Goal: Information Seeking & Learning: Check status

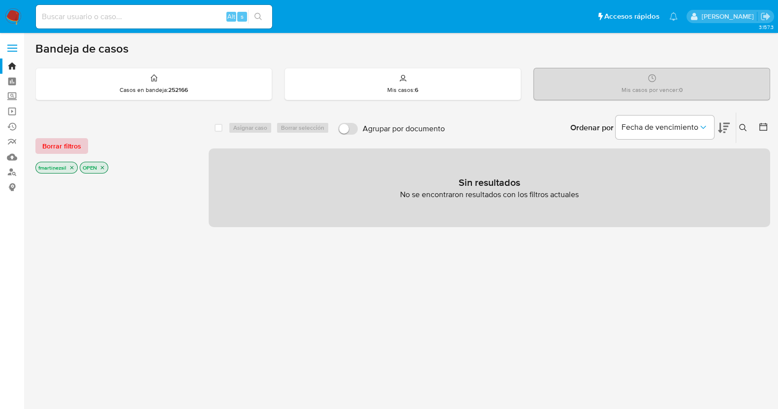
click at [70, 149] on span "Borrar filtros" at bounding box center [61, 146] width 39 height 14
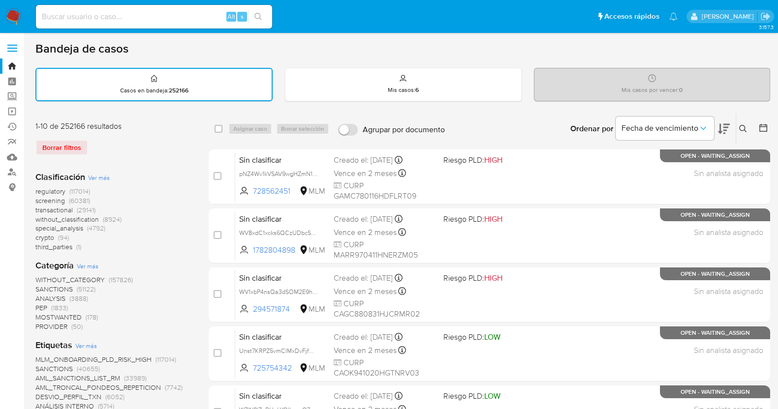
click at [132, 20] on input at bounding box center [154, 16] width 236 height 13
paste input "1357306511"
type input "1357306511"
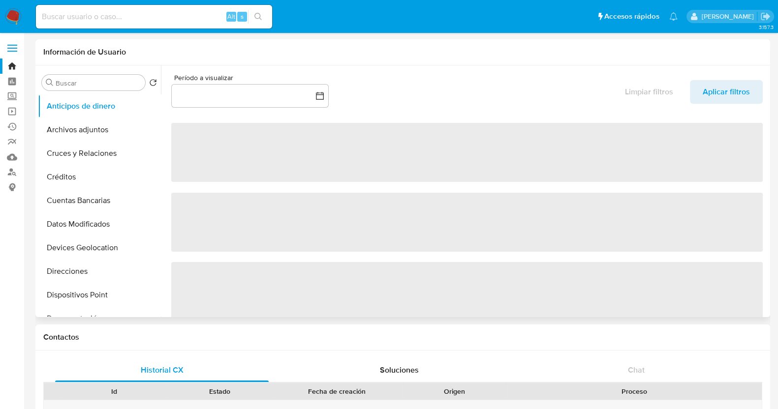
select select "10"
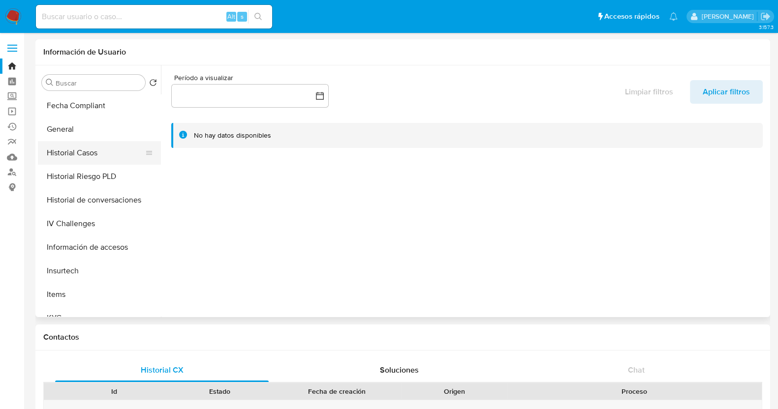
scroll to position [369, 0]
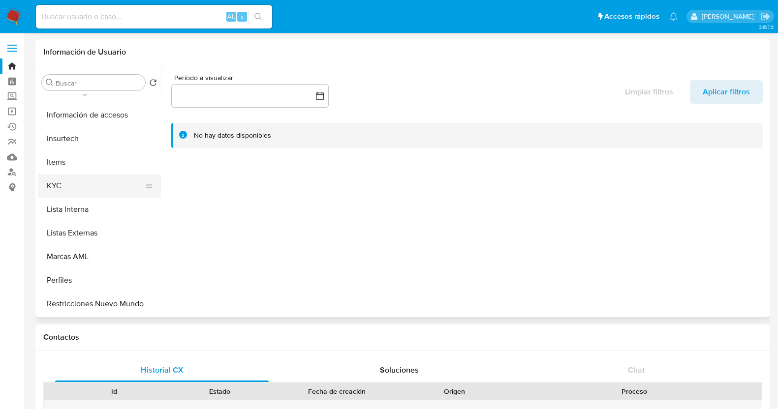
click at [87, 190] on button "KYC" at bounding box center [95, 186] width 115 height 24
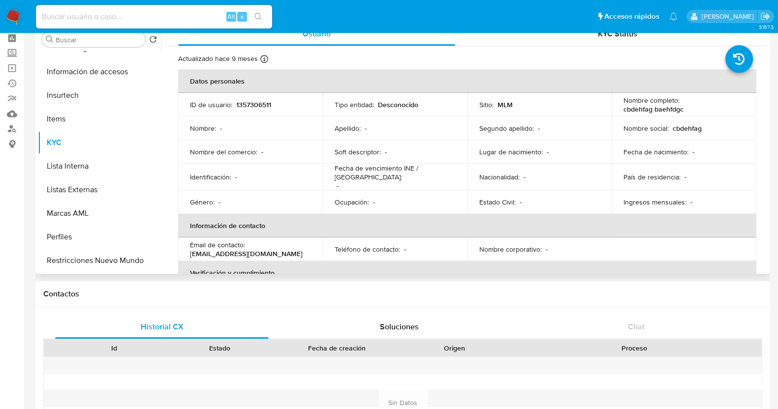
scroll to position [0, 0]
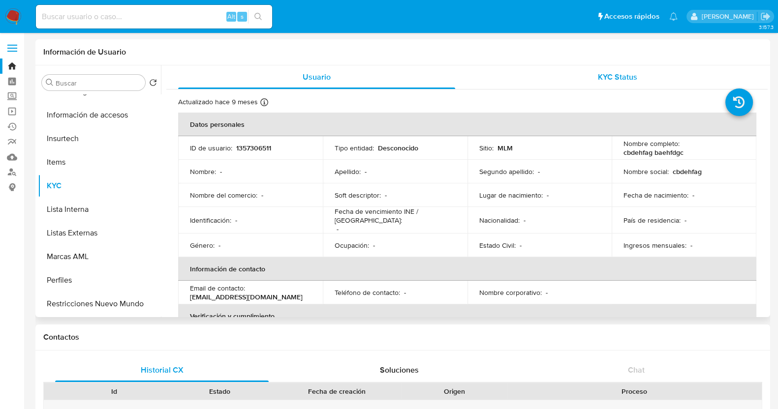
click at [568, 77] on div "KYC Status" at bounding box center [617, 77] width 277 height 24
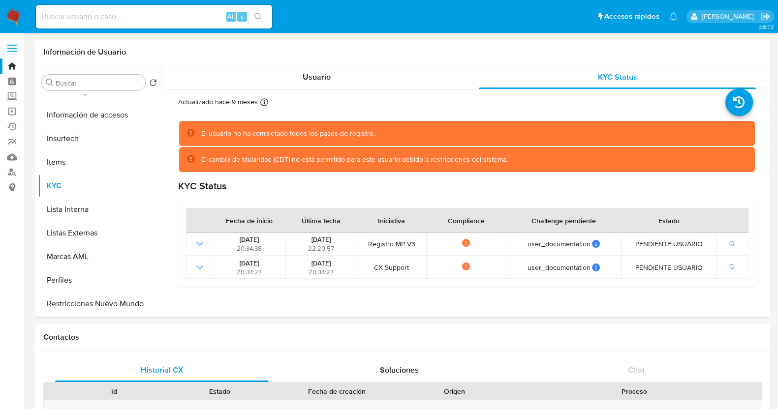
click at [18, 48] on label at bounding box center [12, 48] width 25 height 21
click at [0, 0] on input "checkbox" at bounding box center [0, 0] width 0 height 0
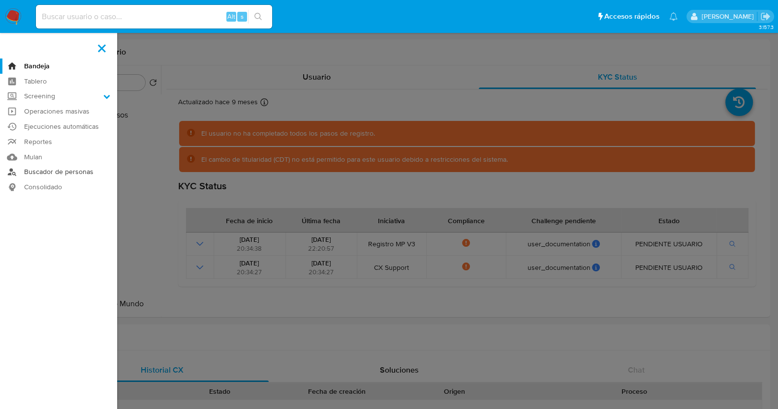
click at [66, 171] on link "Buscador de personas" at bounding box center [58, 172] width 117 height 15
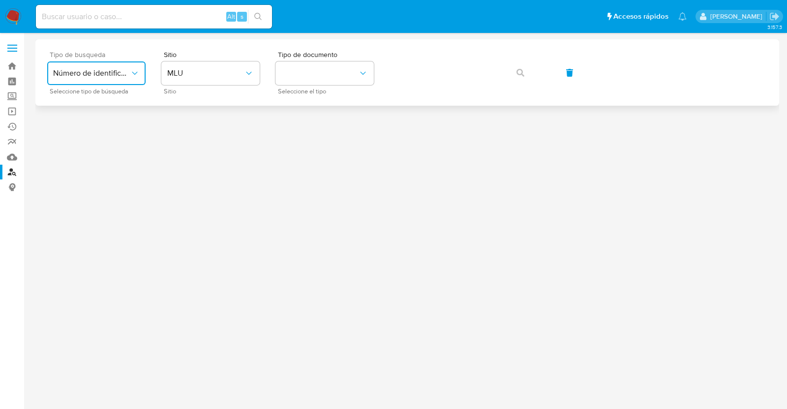
click at [130, 74] on icon "typeSearch" at bounding box center [135, 73] width 10 height 10
click at [12, 51] on span at bounding box center [12, 51] width 10 height 1
click at [0, 0] on input "checkbox" at bounding box center [0, 0] width 0 height 0
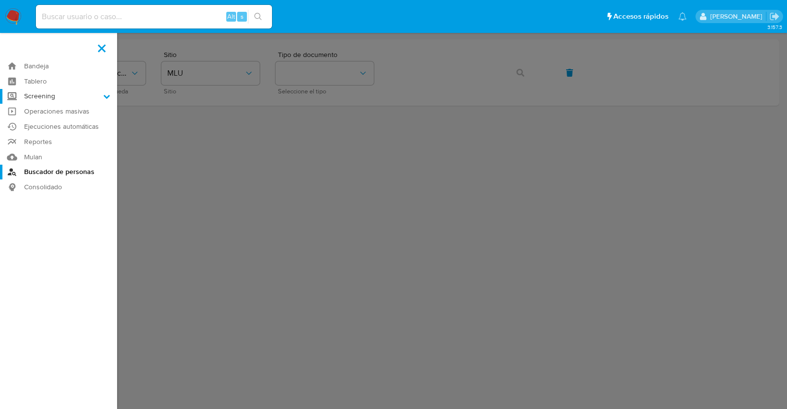
click at [78, 99] on label "Screening" at bounding box center [58, 96] width 117 height 15
click at [0, 0] on input "Screening" at bounding box center [0, 0] width 0 height 0
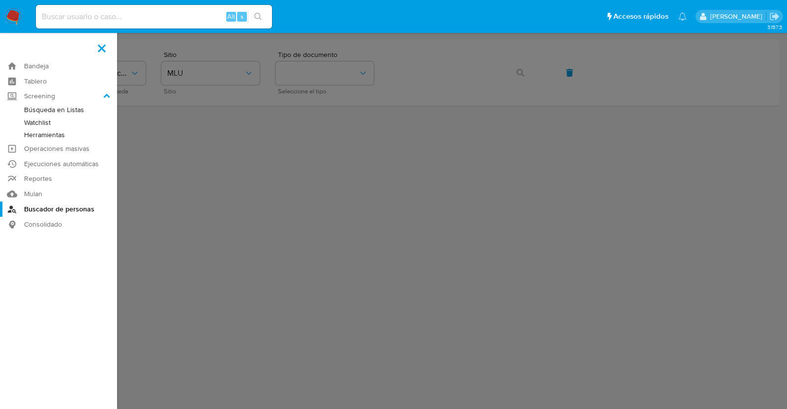
click at [59, 136] on link "Herramientas" at bounding box center [58, 135] width 117 height 12
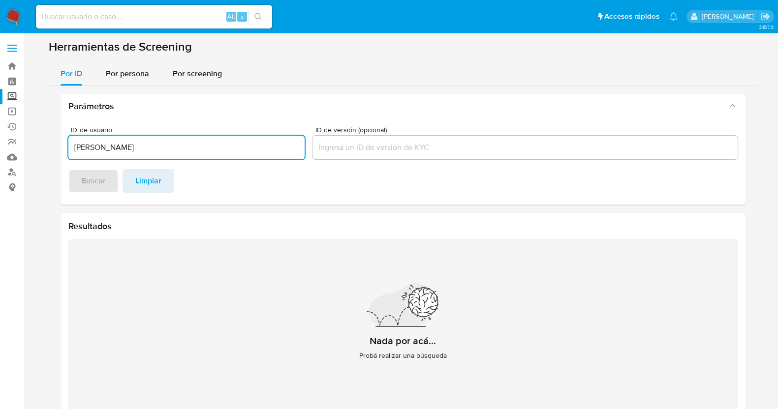
click at [241, 161] on div "ID de usuario LUIS ALBERTO MARTINEZ HERNANDEZ" at bounding box center [186, 143] width 236 height 35
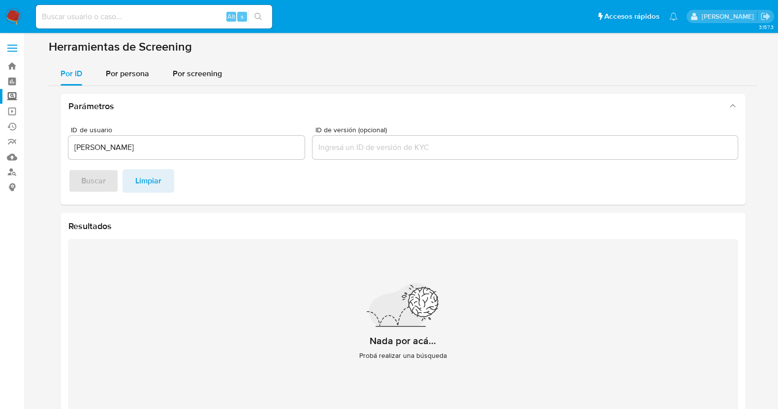
click at [241, 161] on div "ID de usuario LUIS ALBERTO MARTINEZ HERNANDEZ" at bounding box center [186, 143] width 236 height 35
click at [235, 152] on input "LUIS ALBERTO MARTINEZ HERNANDEZ" at bounding box center [186, 147] width 236 height 13
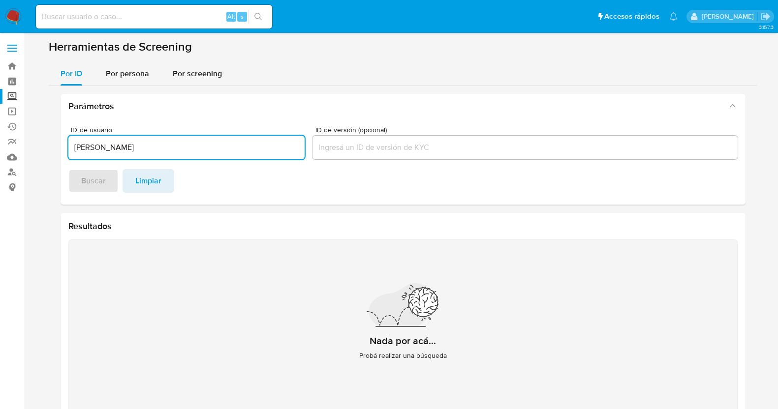
click at [235, 152] on input "LUIS ALBERTO MARTINEZ HERNANDEZ" at bounding box center [186, 147] width 236 height 13
type input "LUIS ALBERTO MARTINEZ HERNANDE"
drag, startPoint x: 235, startPoint y: 152, endPoint x: 44, endPoint y: 153, distance: 190.9
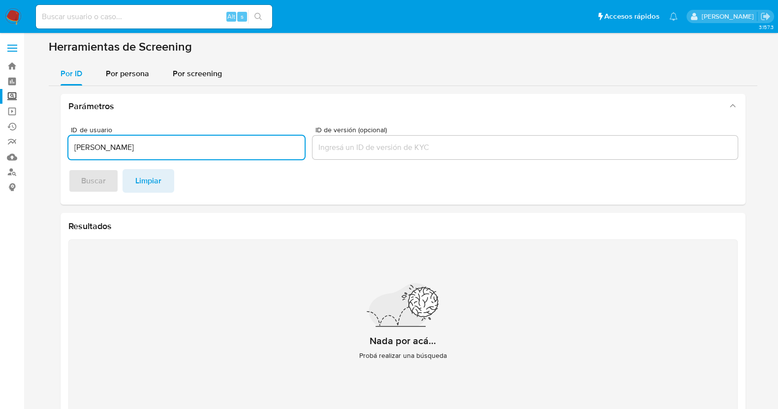
click at [44, 153] on section at bounding box center [402, 233] width 734 height 388
click at [108, 72] on span "Por persona" at bounding box center [127, 73] width 43 height 11
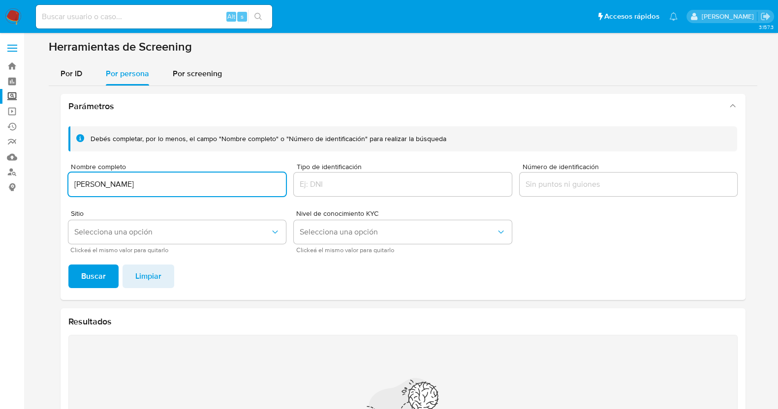
drag, startPoint x: 230, startPoint y: 187, endPoint x: 128, endPoint y: 182, distance: 102.0
click at [128, 182] on input "LUIS ALBERTO MARTINEZ HERNANDEZ" at bounding box center [177, 184] width 218 height 13
click at [324, 176] on div at bounding box center [403, 185] width 218 height 24
click at [327, 183] on input "Tipo de identificación" at bounding box center [403, 184] width 218 height 13
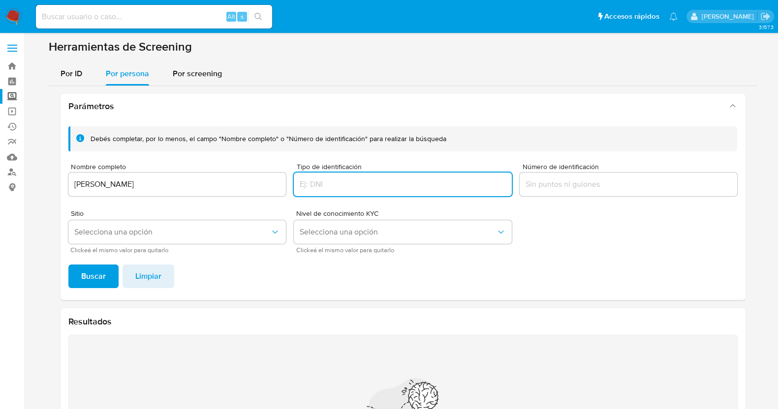
click at [190, 185] on input "LUIS ALBERTO" at bounding box center [177, 184] width 218 height 13
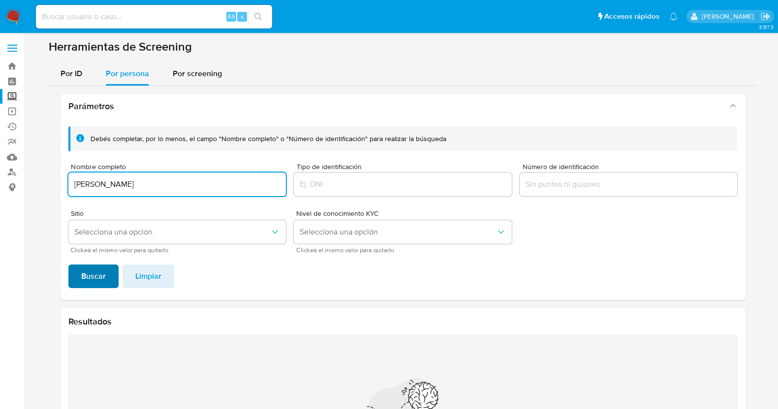
type input "LUIS ALBERTO MARTINEZ HERNANDEZ"
click at [102, 280] on span "Buscar" at bounding box center [93, 277] width 25 height 22
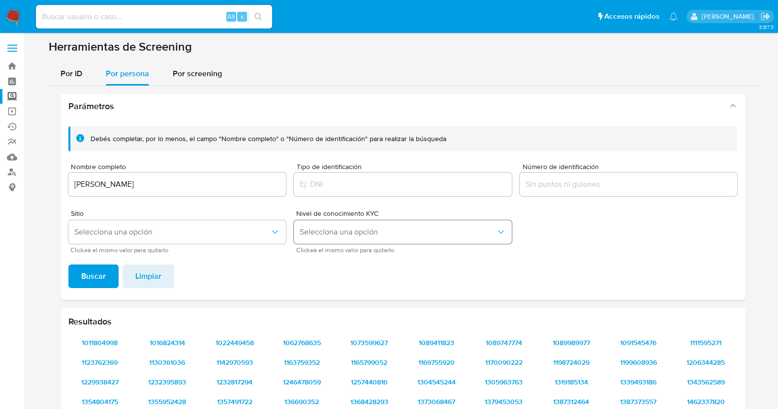
click at [367, 229] on span "Selecciona una opción" at bounding box center [398, 232] width 196 height 10
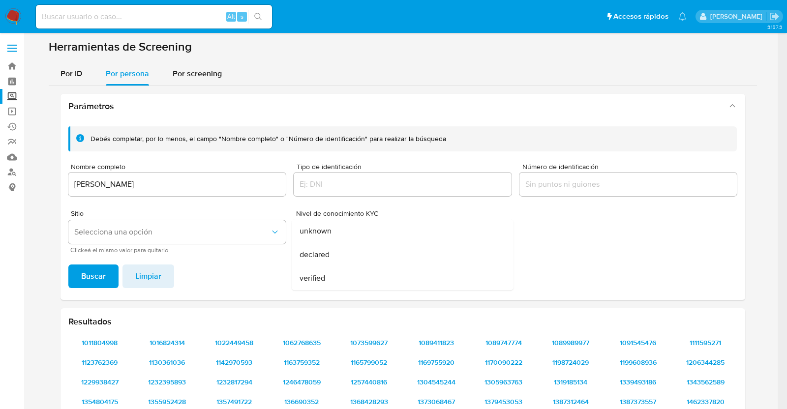
click at [367, 229] on div "unknown" at bounding box center [400, 231] width 200 height 24
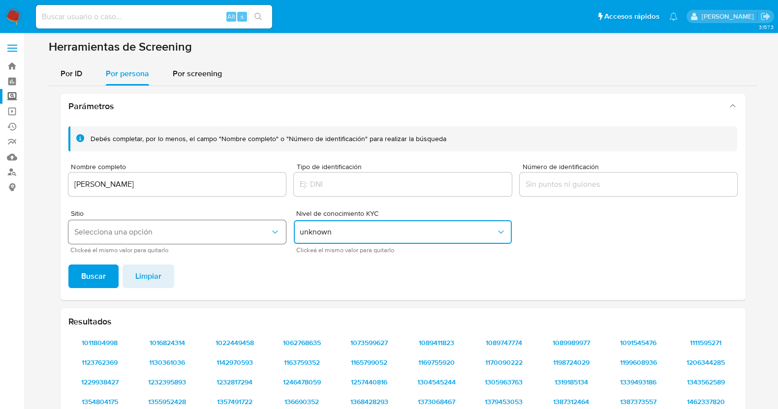
click at [246, 230] on span "Selecciona una opción" at bounding box center [172, 232] width 196 height 10
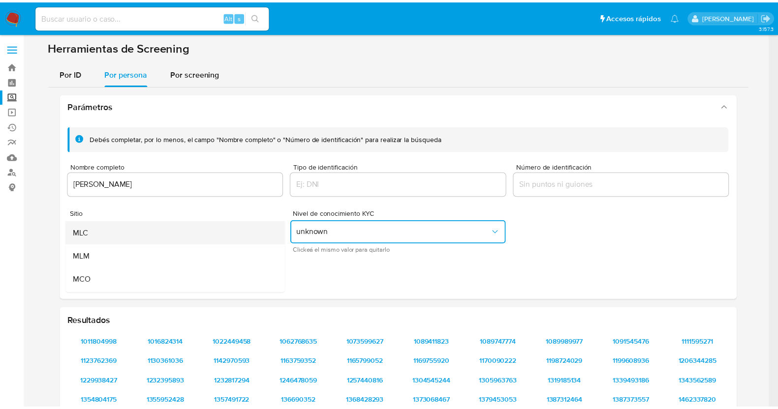
scroll to position [61, 0]
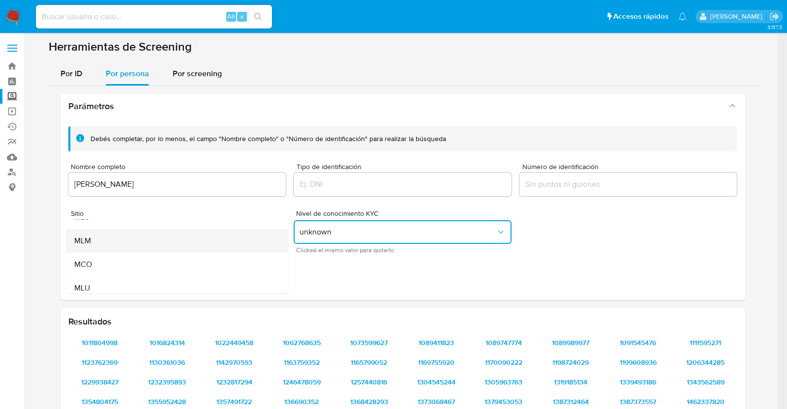
click at [121, 242] on div "MLM" at bounding box center [174, 241] width 200 height 24
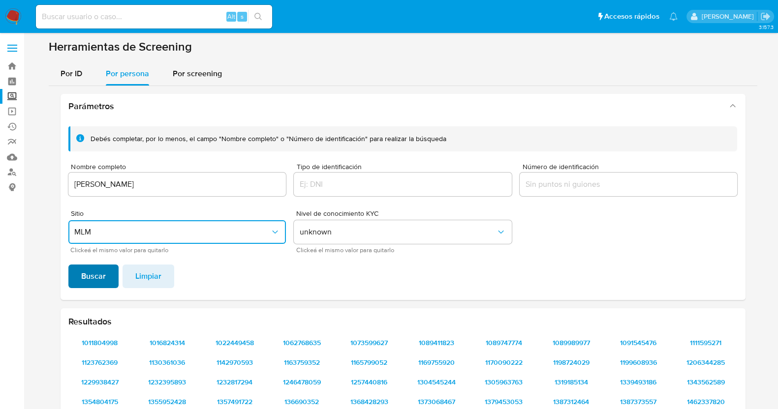
click at [109, 270] on button "Buscar" at bounding box center [93, 277] width 50 height 24
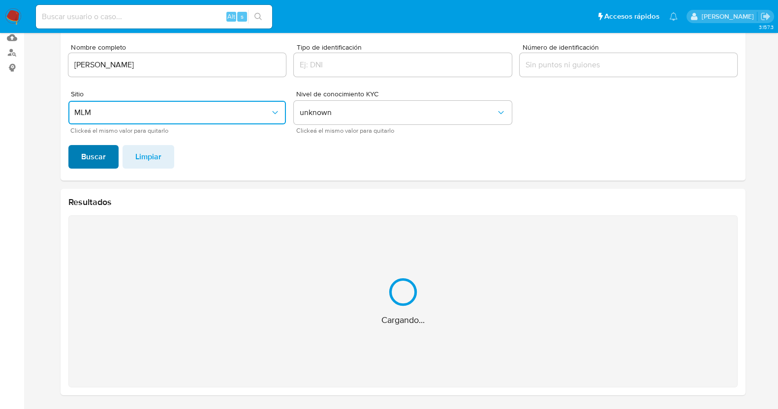
scroll to position [0, 0]
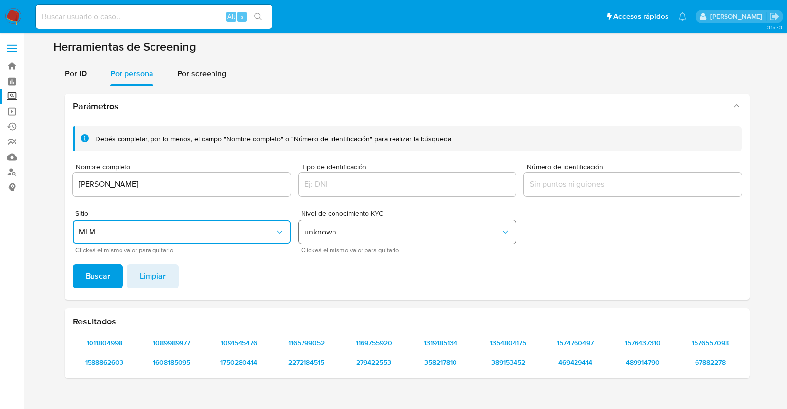
click at [343, 227] on span "unknown" at bounding box center [402, 232] width 196 height 10
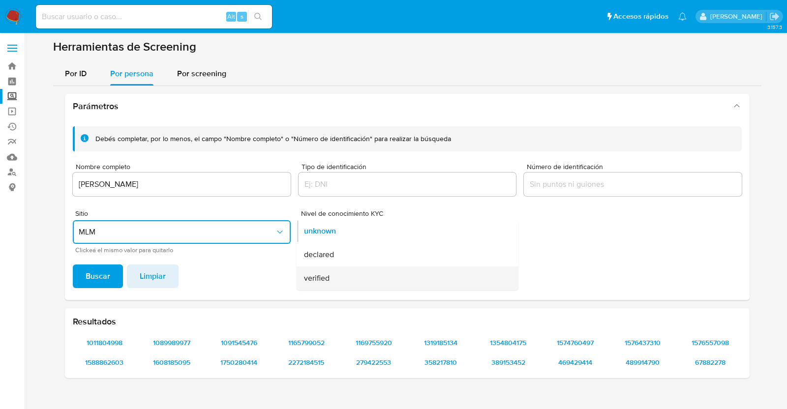
click at [354, 282] on div "verified" at bounding box center [404, 279] width 200 height 24
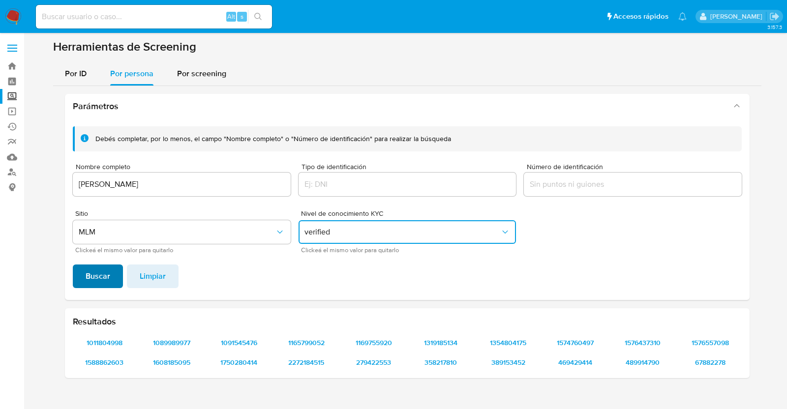
click at [101, 277] on span "Buscar" at bounding box center [98, 277] width 25 height 22
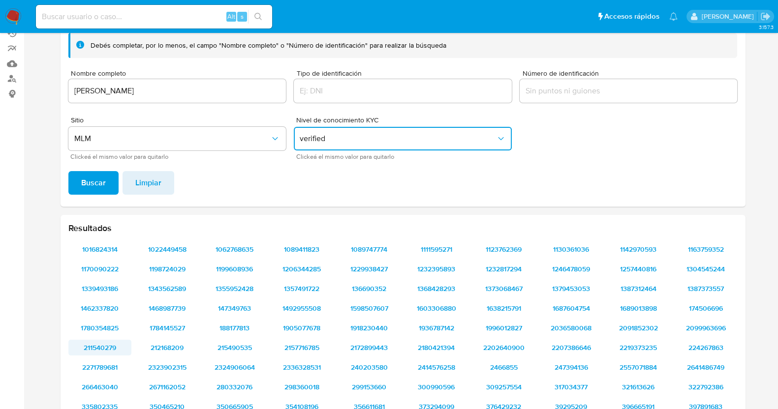
scroll to position [41, 0]
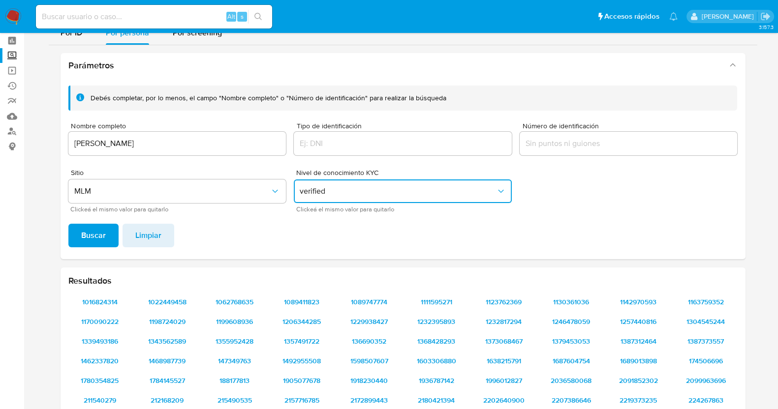
click at [387, 188] on span "verified" at bounding box center [398, 191] width 196 height 10
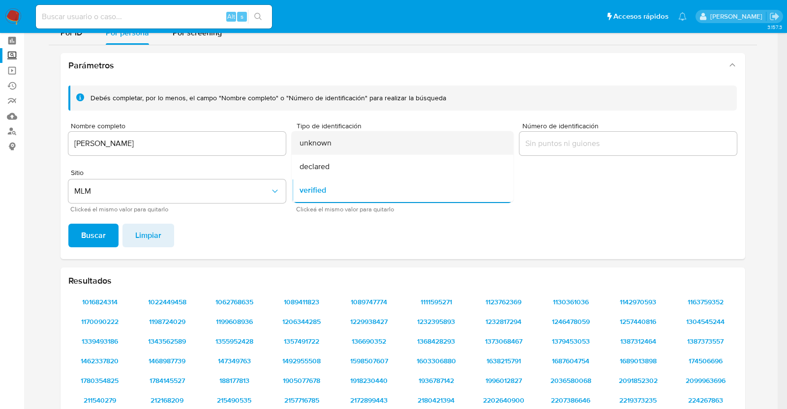
click at [355, 149] on div "unknown" at bounding box center [400, 143] width 200 height 24
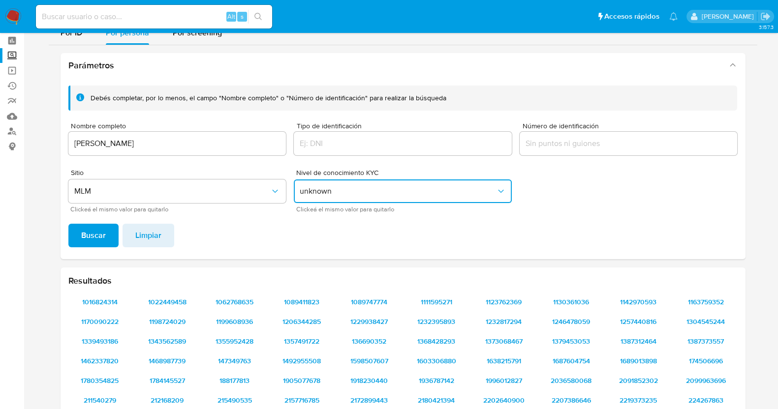
click at [54, 241] on div "Parámetros Debés completar, por lo menos, el campo "Nombre completo" o "Número …" at bounding box center [403, 285] width 708 height 481
click at [72, 233] on button "Buscar" at bounding box center [93, 236] width 50 height 24
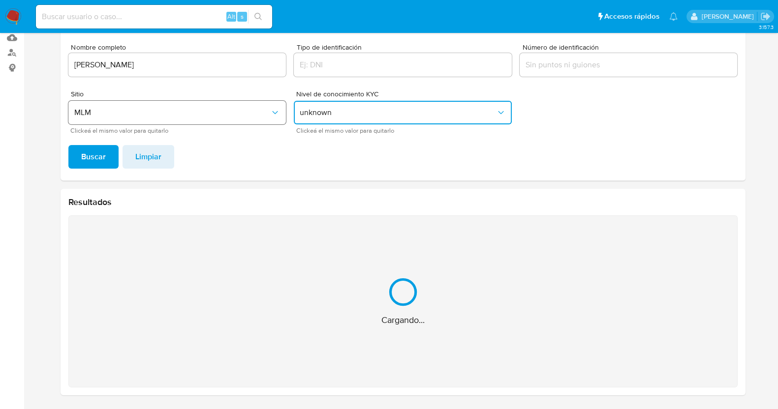
scroll to position [0, 0]
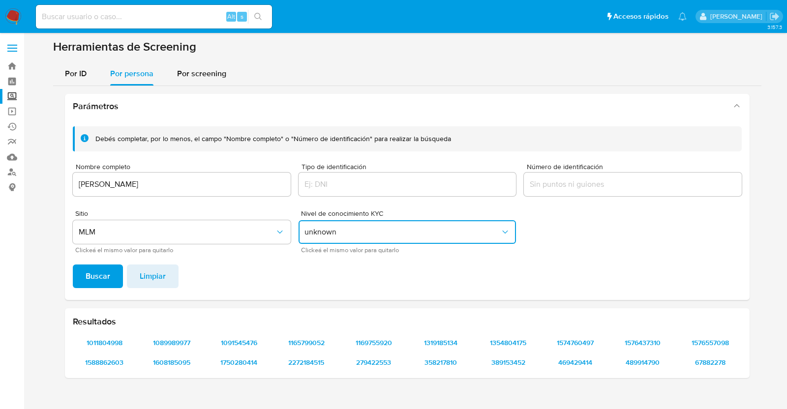
click at [184, 219] on div "Sitio MLM Clickeá el mismo valor para quitarlo" at bounding box center [182, 231] width 218 height 43
click at [104, 341] on span "1011804998" at bounding box center [105, 343] width 50 height 14
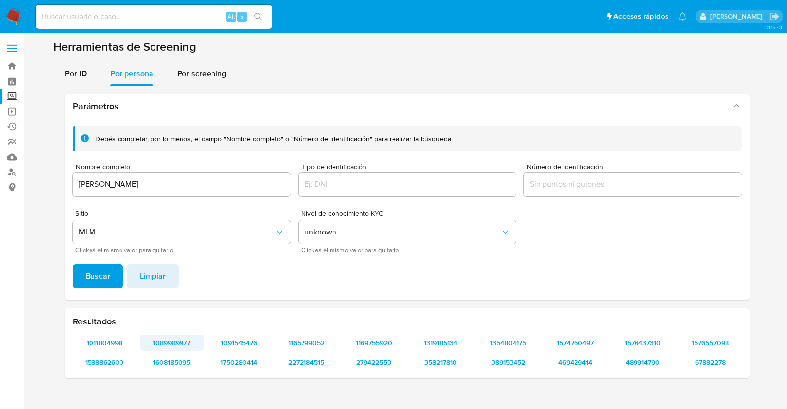
click at [172, 342] on span "1089989977" at bounding box center [172, 343] width 50 height 14
drag, startPoint x: 170, startPoint y: 339, endPoint x: 157, endPoint y: 326, distance: 18.4
click at [145, 316] on div "Resultados 1011804998 1089989977 1091545476 1165799052 1169755920 1319185134 13…" at bounding box center [407, 343] width 685 height 70
click at [162, 336] on span "1089989977" at bounding box center [172, 343] width 50 height 14
click at [242, 343] on span "1091545476" at bounding box center [239, 343] width 50 height 14
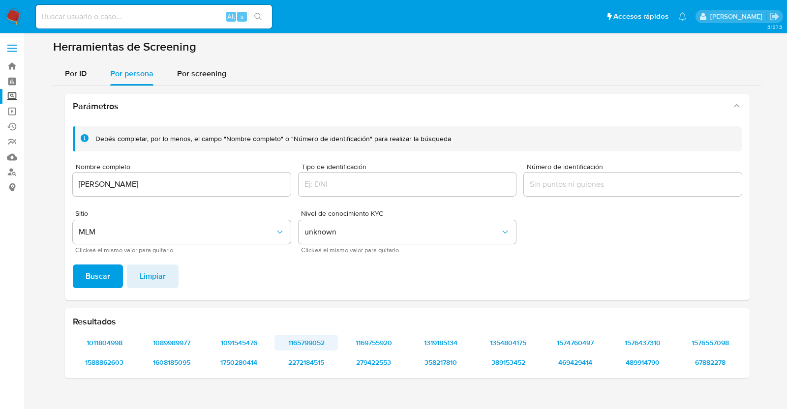
click at [323, 346] on span "1165799052" at bounding box center [306, 343] width 50 height 14
click at [379, 345] on span "1169755920" at bounding box center [374, 343] width 50 height 14
click at [432, 340] on span "1319185134" at bounding box center [441, 343] width 50 height 14
click at [521, 341] on span "1354804175" at bounding box center [509, 343] width 50 height 14
click at [561, 337] on span "1574760497" at bounding box center [576, 343] width 50 height 14
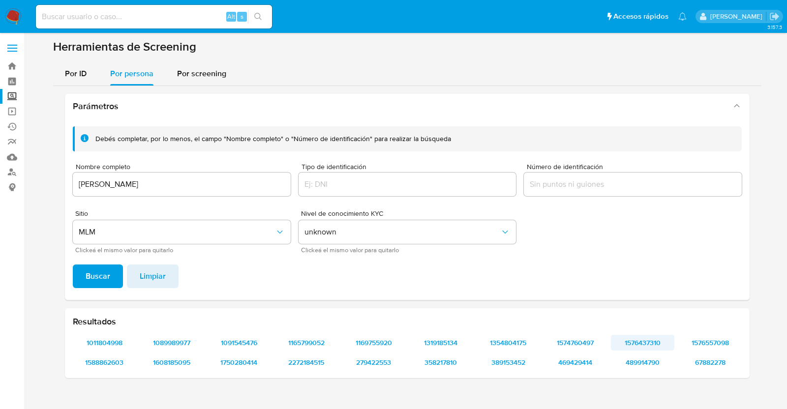
click at [635, 342] on span "1576437310" at bounding box center [643, 343] width 50 height 14
click at [710, 343] on span "1576557098" at bounding box center [710, 343] width 50 height 14
drag, startPoint x: 94, startPoint y: 365, endPoint x: 64, endPoint y: 372, distance: 30.9
click at [64, 372] on div "Parámetros Debés completar, por lo menos, el campo "Nombre completo" o "Número …" at bounding box center [407, 236] width 708 height 300
click at [85, 363] on span "1588862603" at bounding box center [105, 363] width 50 height 14
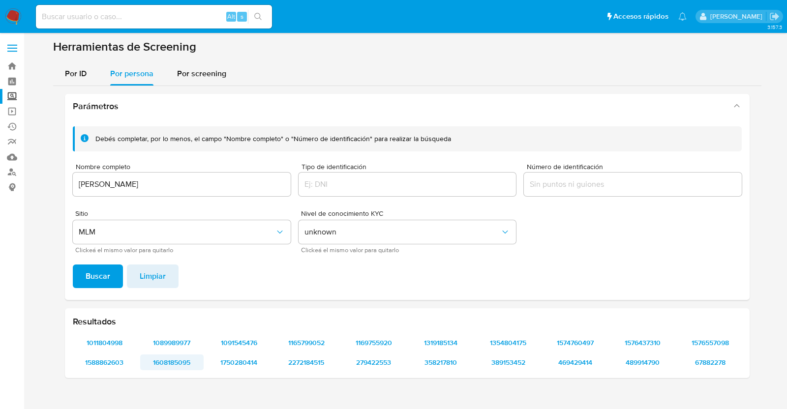
click at [166, 363] on span "1608185095" at bounding box center [172, 363] width 50 height 14
click at [252, 365] on span "1750280414" at bounding box center [239, 363] width 50 height 14
click at [313, 365] on span "2272184515" at bounding box center [306, 363] width 50 height 14
click at [367, 361] on span "279422553" at bounding box center [374, 363] width 50 height 14
click at [441, 361] on span "358217810" at bounding box center [441, 363] width 50 height 14
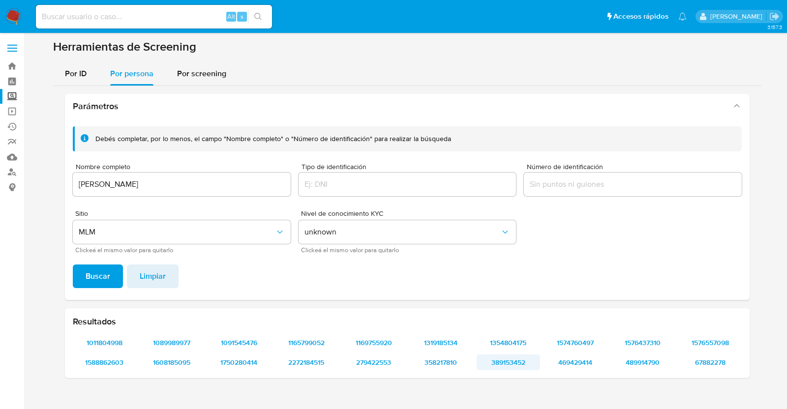
click at [518, 362] on span "389153452" at bounding box center [509, 363] width 50 height 14
click at [563, 365] on span "469429414" at bounding box center [576, 363] width 50 height 14
click at [639, 359] on span "489914790" at bounding box center [643, 363] width 50 height 14
click at [721, 366] on span "67882278" at bounding box center [710, 363] width 50 height 14
click at [322, 226] on button "unknown" at bounding box center [408, 232] width 218 height 24
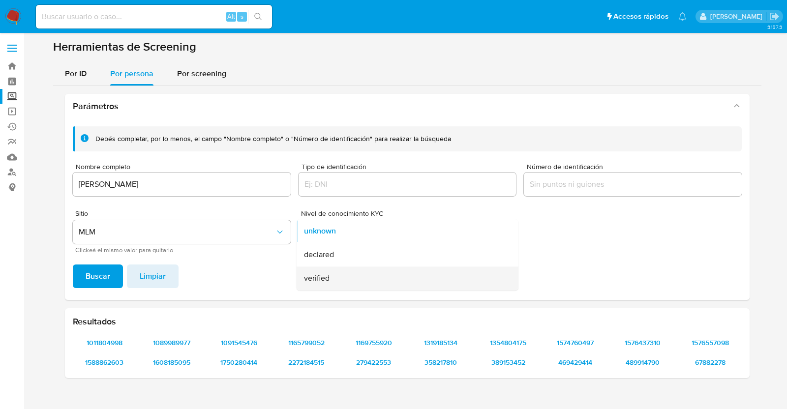
click at [335, 276] on div "verified" at bounding box center [404, 279] width 200 height 24
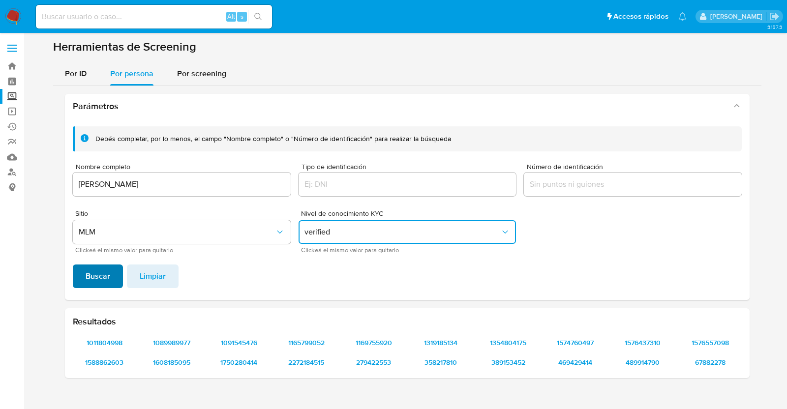
click at [88, 267] on span "Buscar" at bounding box center [98, 277] width 25 height 22
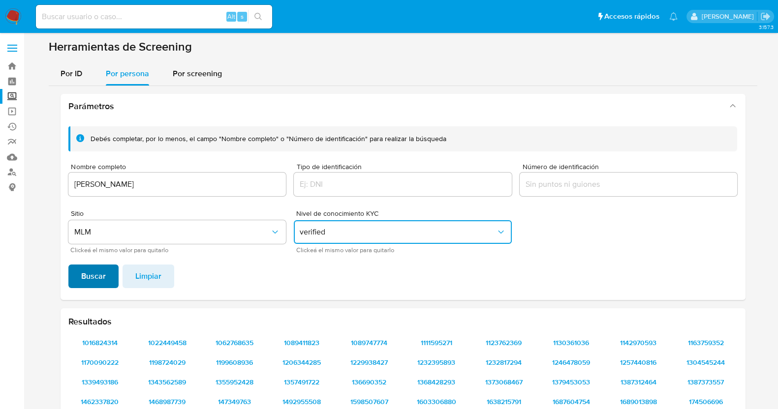
click at [71, 282] on button "Buscar" at bounding box center [93, 277] width 50 height 24
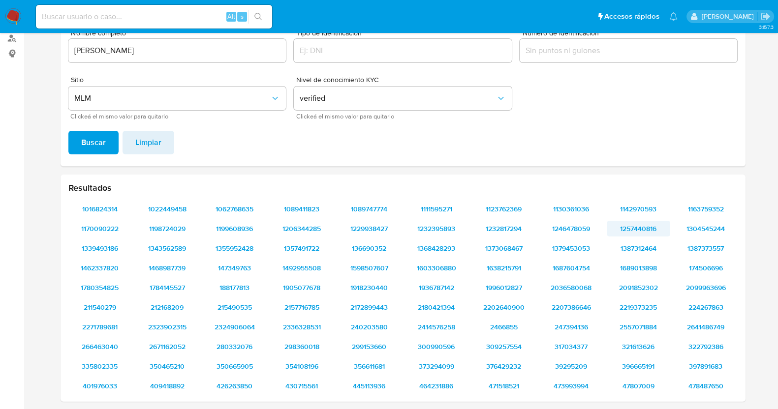
scroll to position [164, 0]
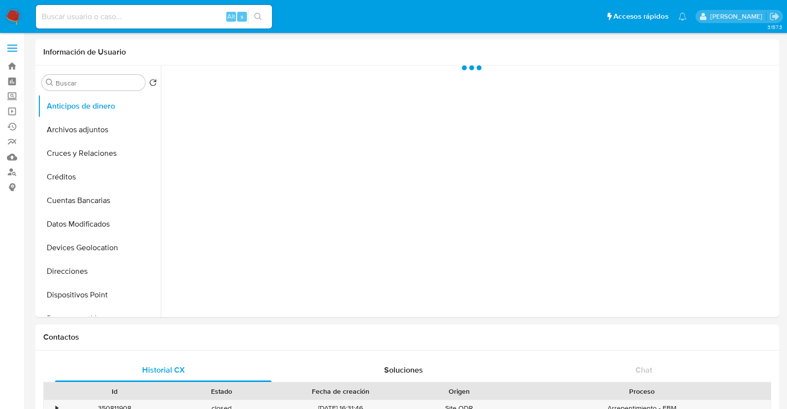
select select "10"
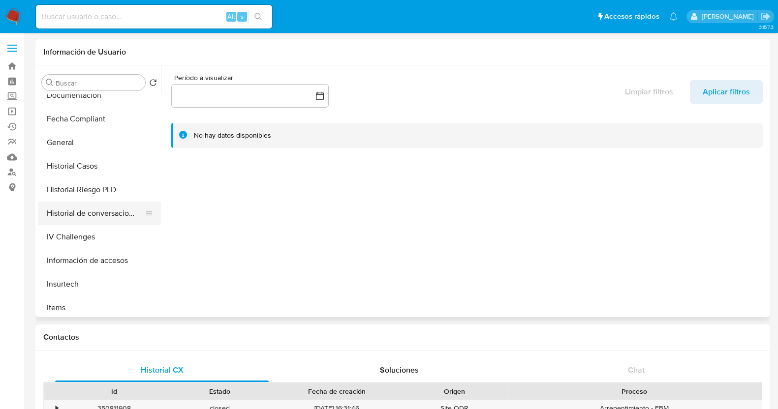
scroll to position [307, 0]
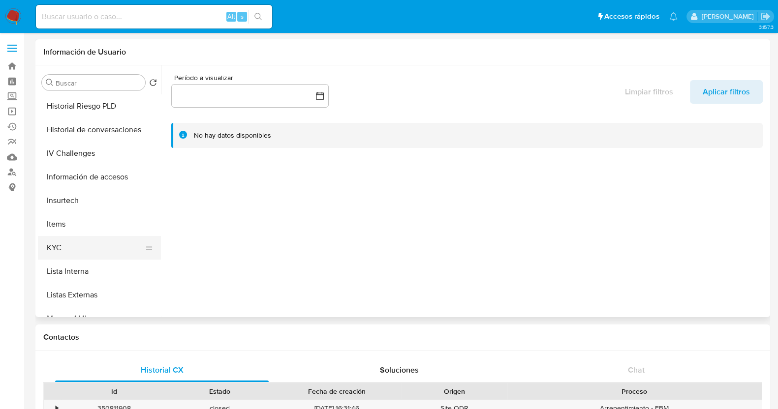
click at [67, 257] on button "KYC" at bounding box center [95, 248] width 115 height 24
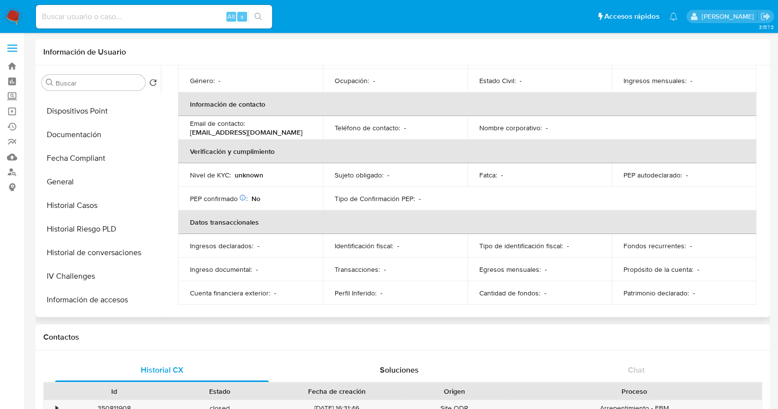
scroll to position [0, 0]
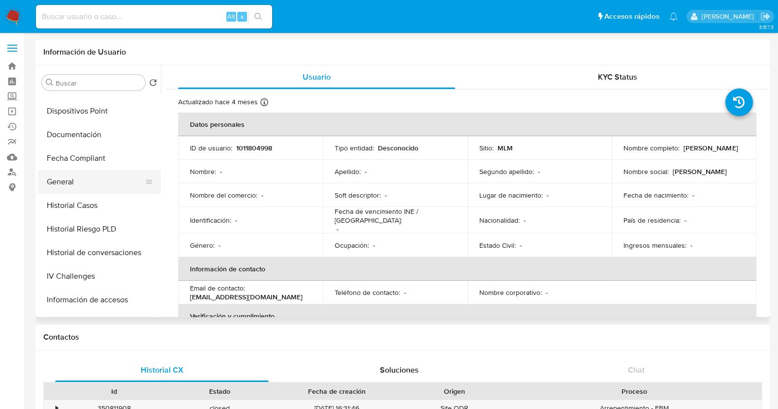
click at [100, 190] on button "General" at bounding box center [95, 182] width 115 height 24
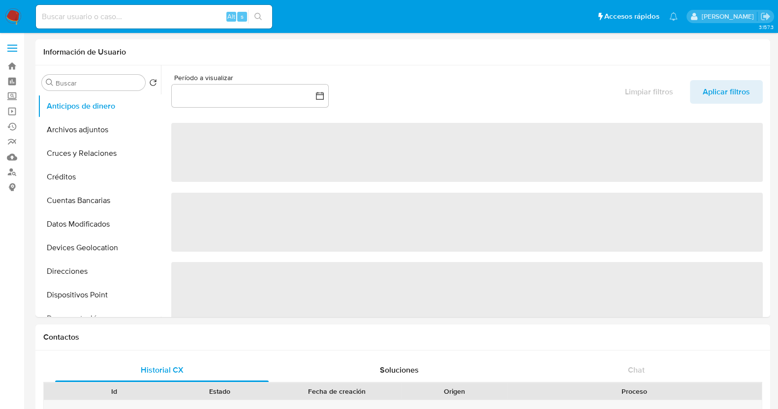
select select "10"
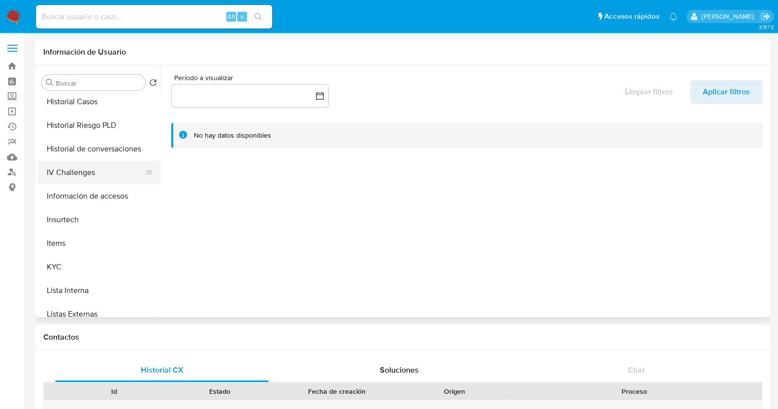
scroll to position [307, 0]
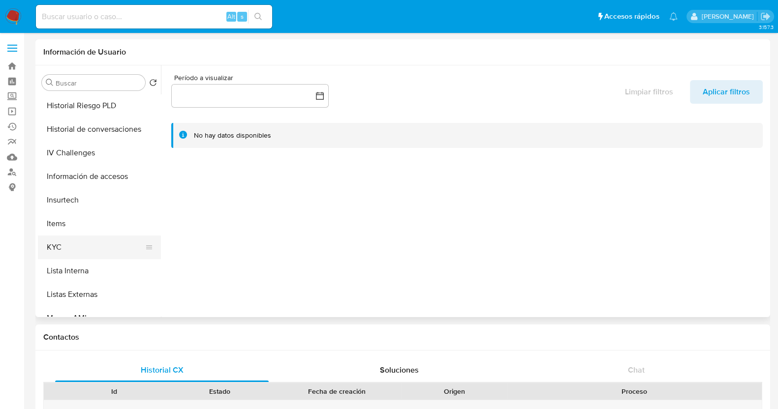
click at [44, 245] on button "KYC" at bounding box center [95, 248] width 115 height 24
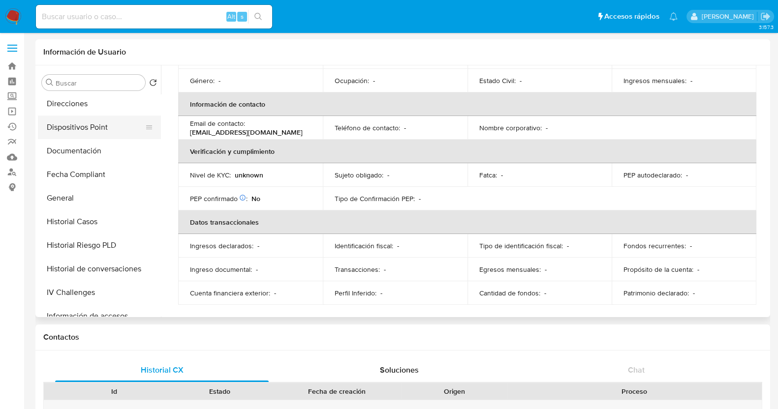
scroll to position [170, 0]
click at [76, 205] on button "General" at bounding box center [95, 196] width 115 height 24
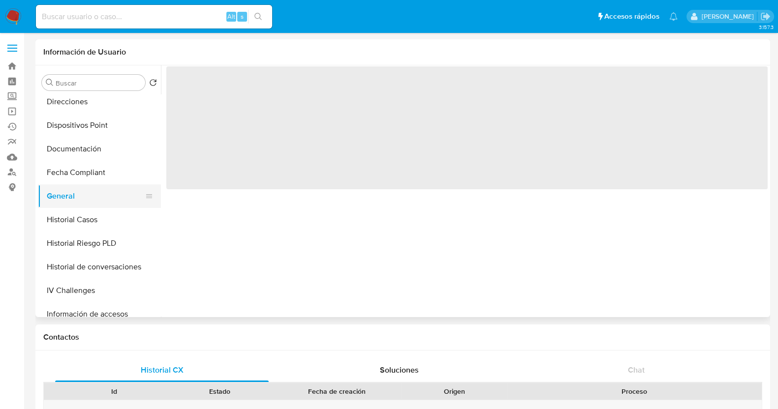
scroll to position [0, 0]
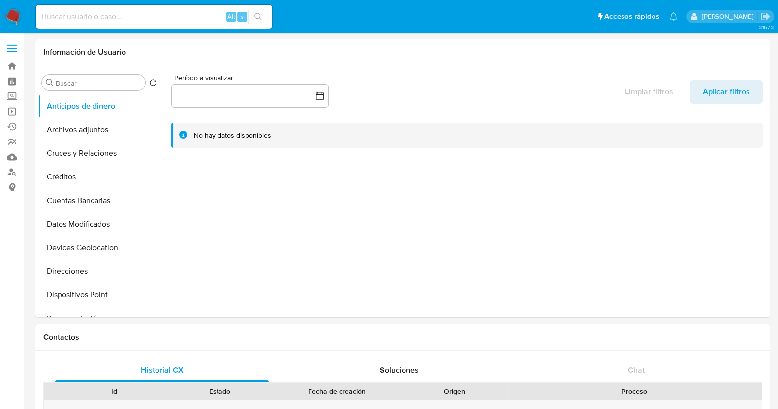
select select "10"
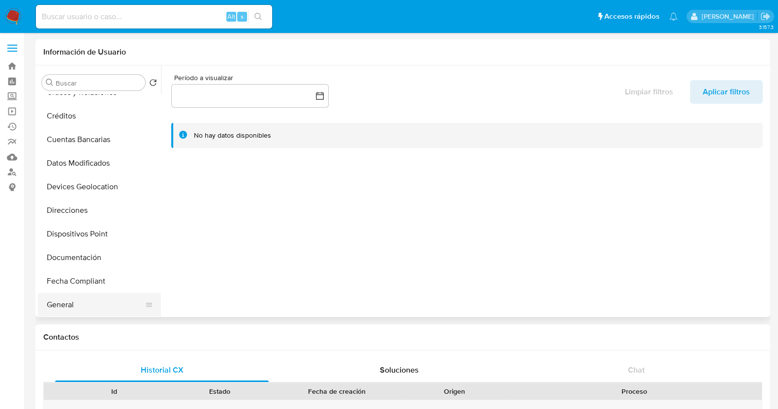
click at [57, 300] on button "General" at bounding box center [95, 305] width 115 height 24
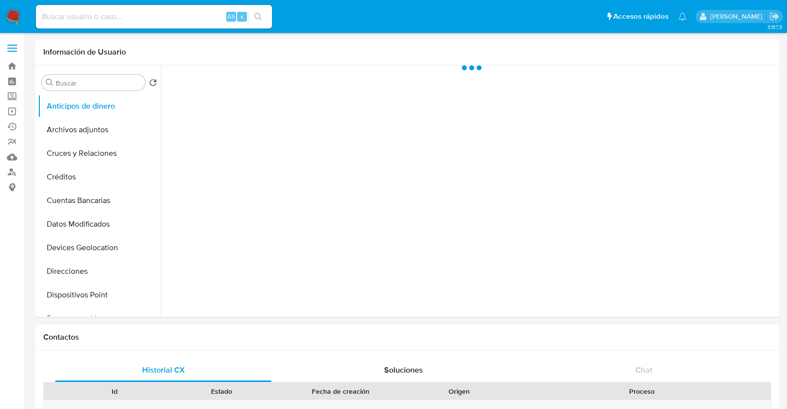
select select "10"
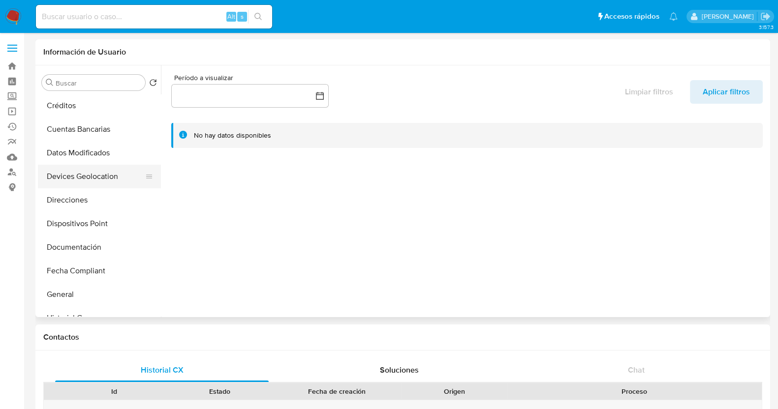
scroll to position [122, 0]
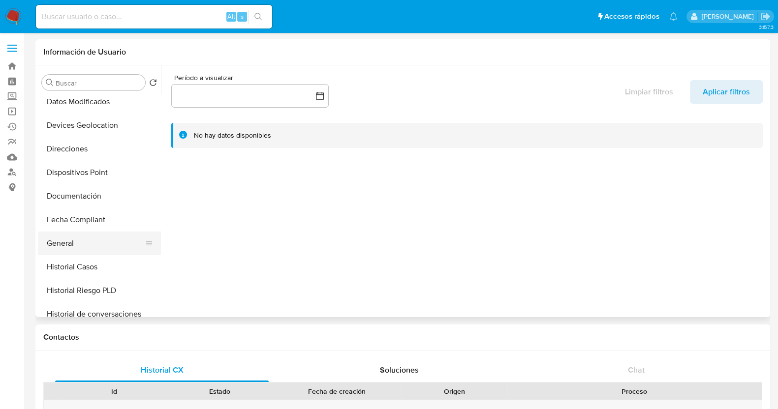
click at [75, 242] on button "General" at bounding box center [95, 244] width 115 height 24
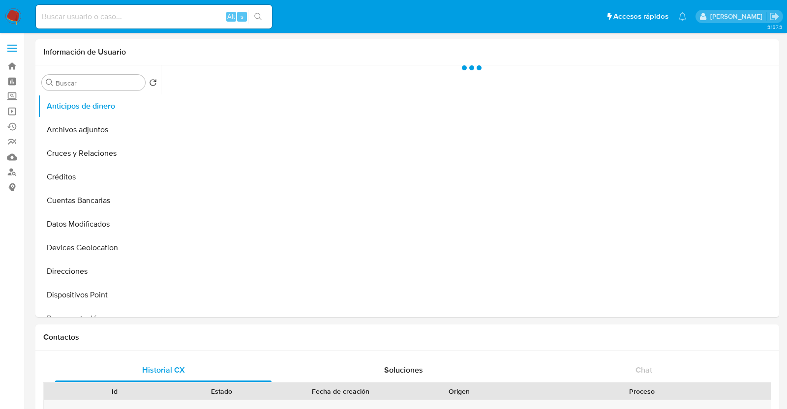
select select "10"
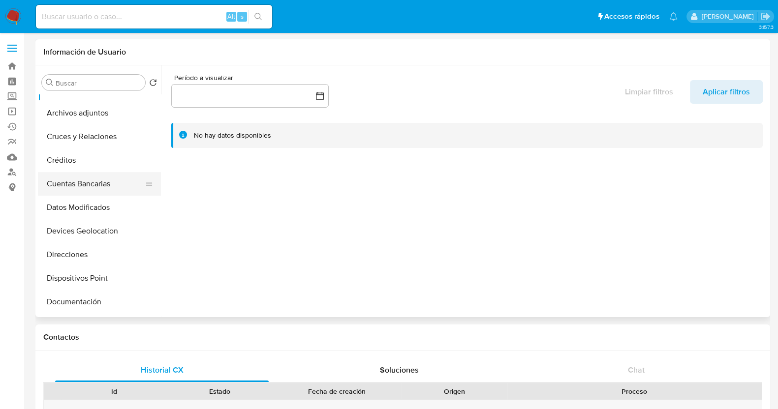
scroll to position [61, 0]
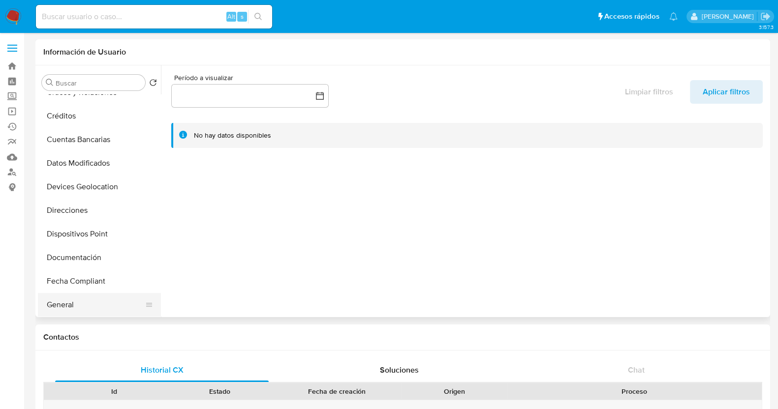
click at [75, 306] on button "General" at bounding box center [95, 305] width 115 height 24
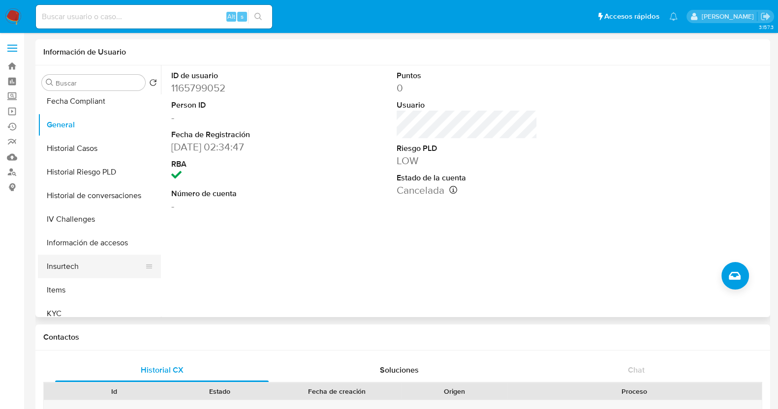
scroll to position [307, 0]
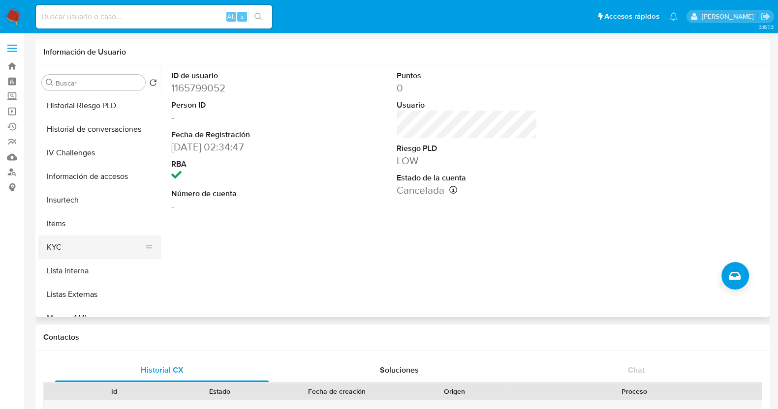
click at [48, 252] on button "KYC" at bounding box center [95, 248] width 115 height 24
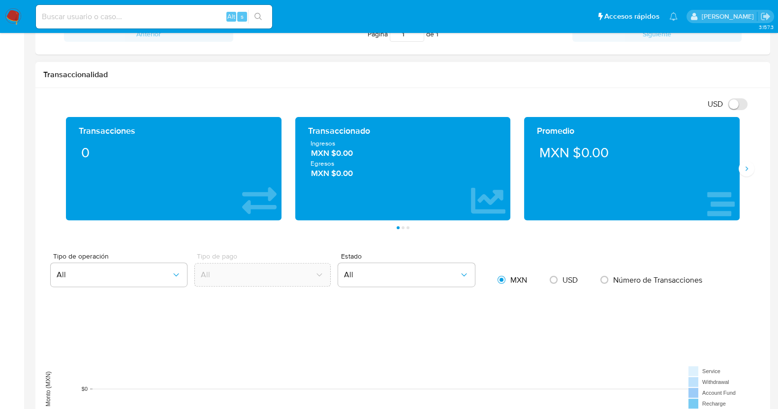
scroll to position [553, 0]
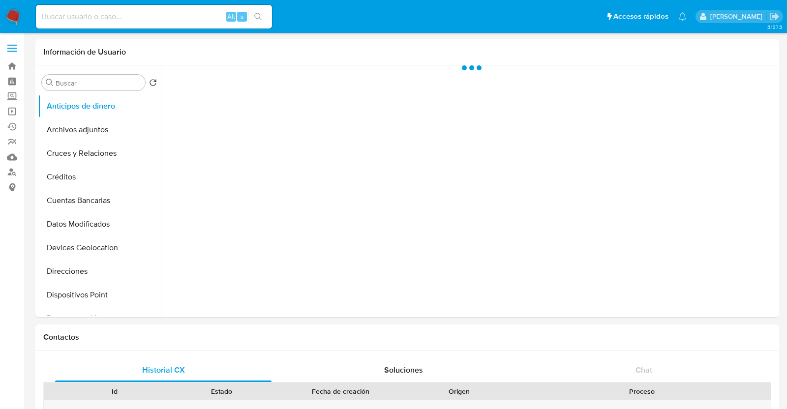
select select "10"
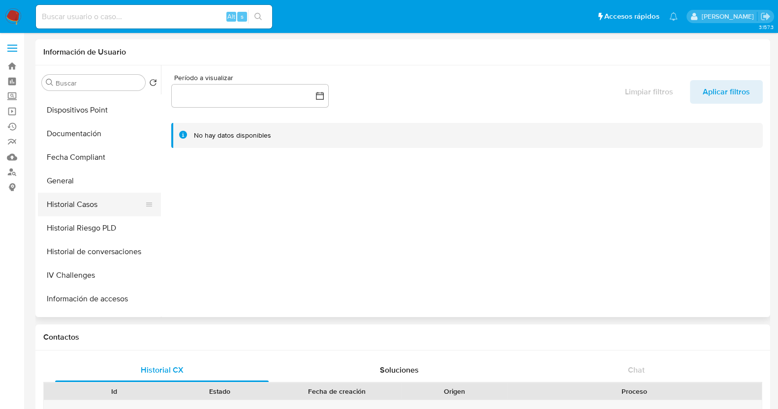
scroll to position [184, 0]
click at [72, 187] on button "General" at bounding box center [95, 182] width 115 height 24
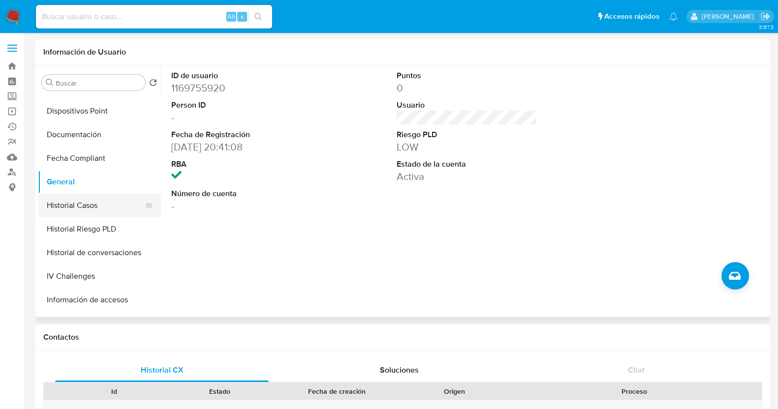
scroll to position [307, 0]
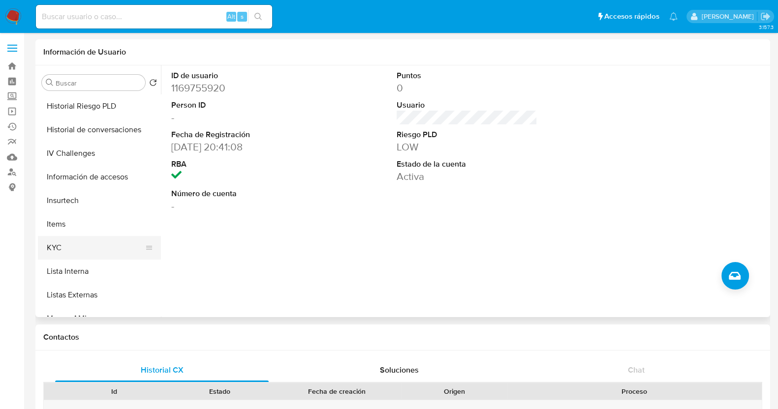
click at [74, 247] on button "KYC" at bounding box center [95, 248] width 115 height 24
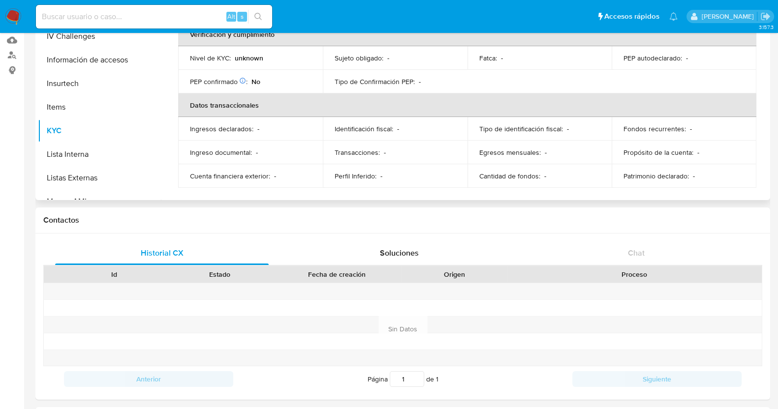
scroll to position [0, 0]
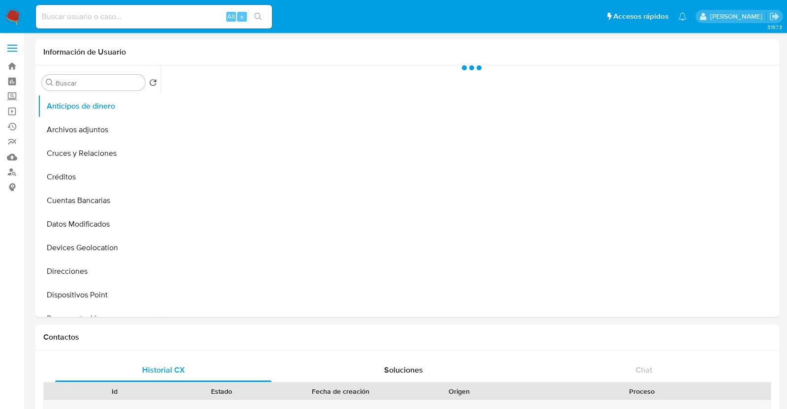
select select "10"
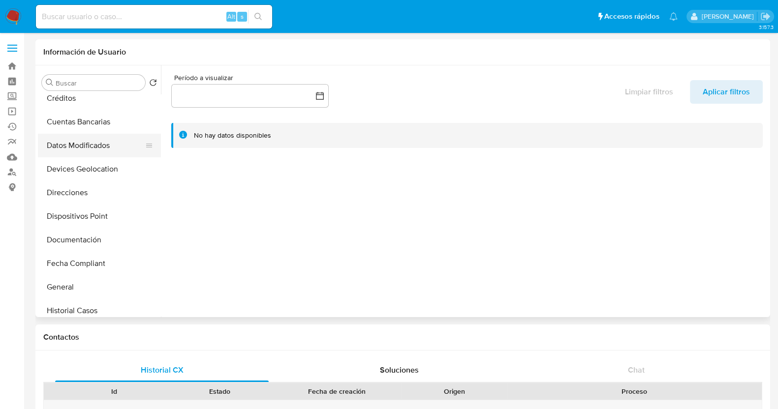
scroll to position [122, 0]
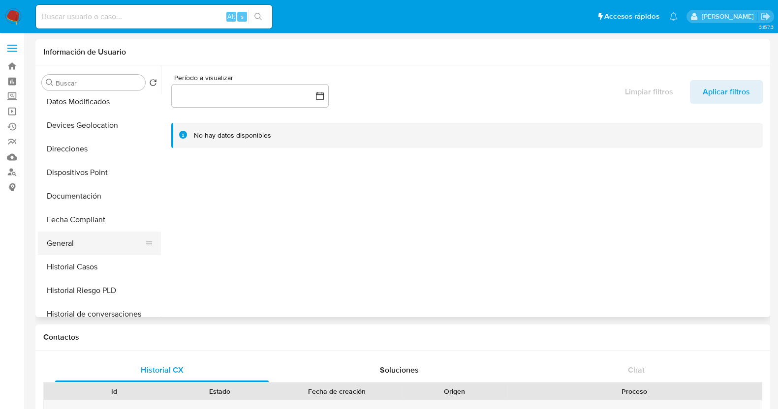
click at [76, 241] on button "General" at bounding box center [95, 244] width 115 height 24
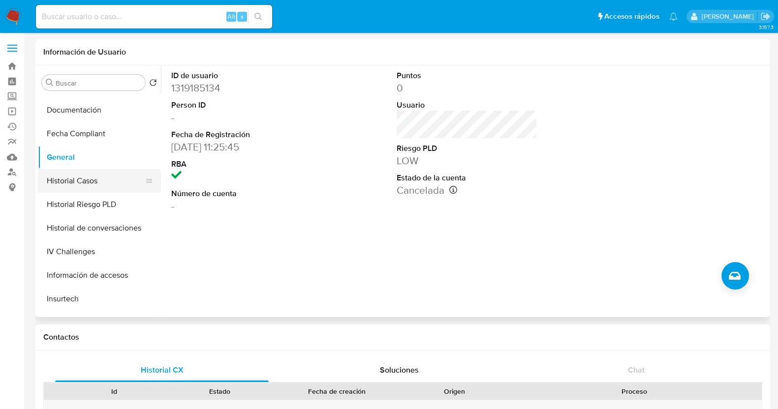
scroll to position [245, 0]
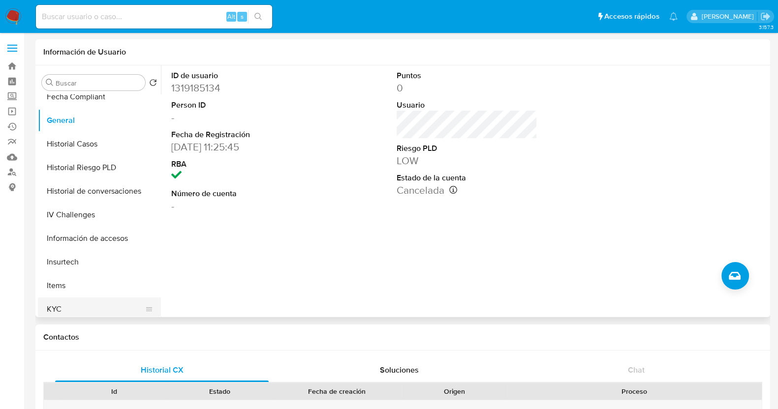
click at [60, 304] on button "KYC" at bounding box center [95, 310] width 115 height 24
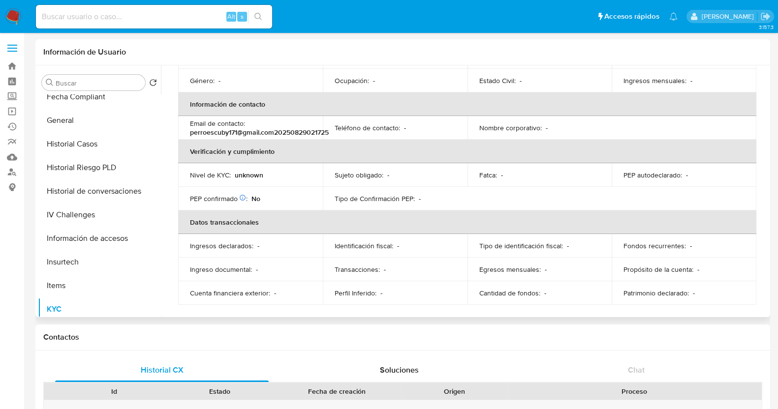
scroll to position [165, 0]
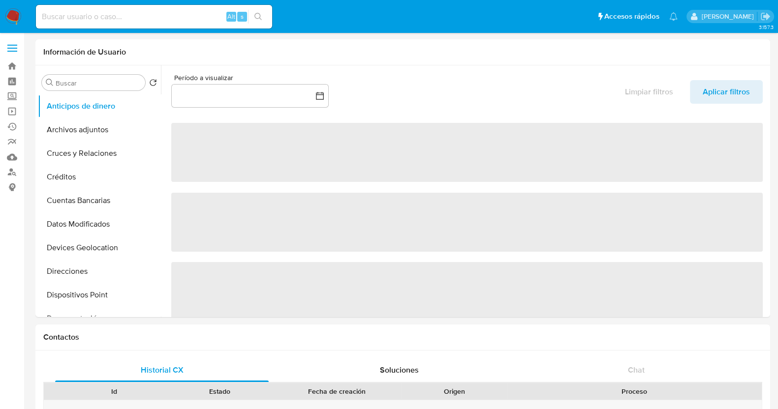
select select "10"
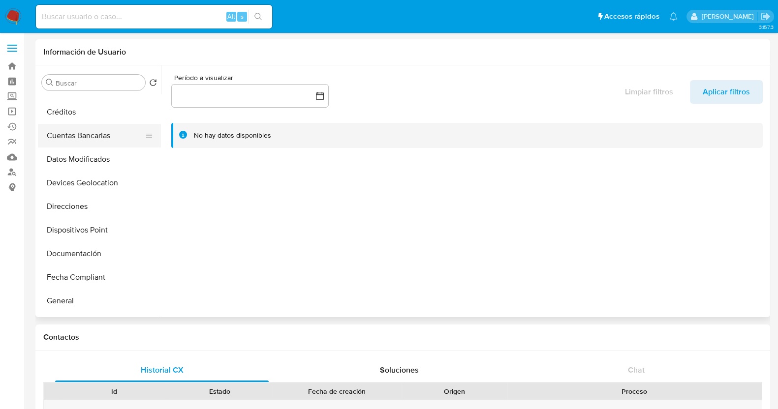
scroll to position [122, 0]
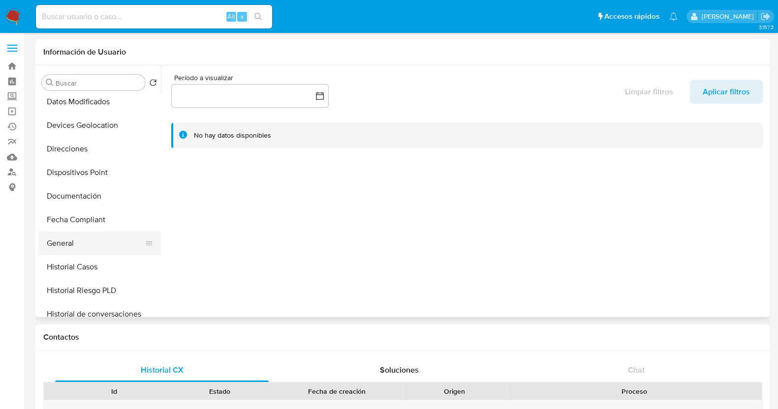
click at [86, 248] on button "General" at bounding box center [95, 244] width 115 height 24
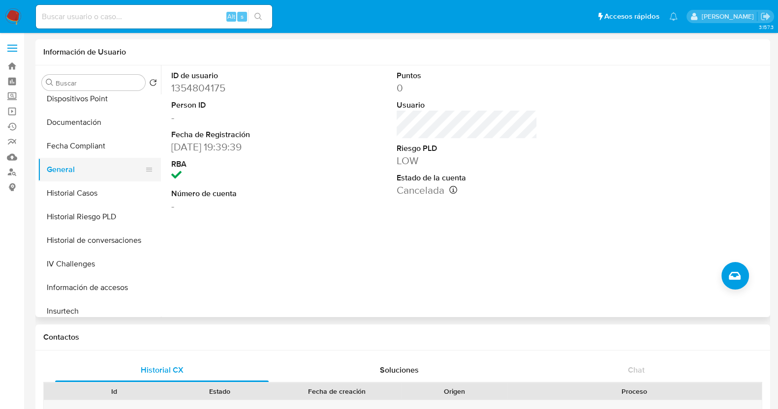
scroll to position [245, 0]
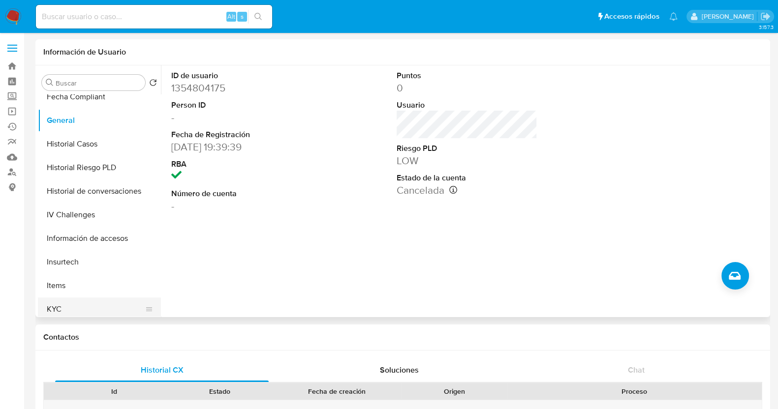
click at [73, 306] on button "KYC" at bounding box center [95, 310] width 115 height 24
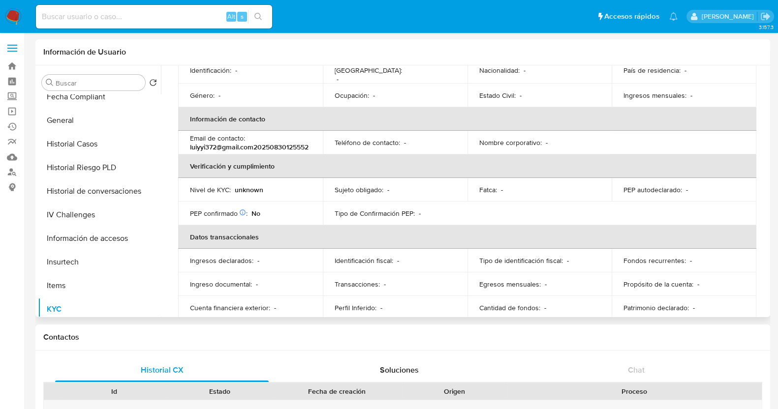
scroll to position [165, 0]
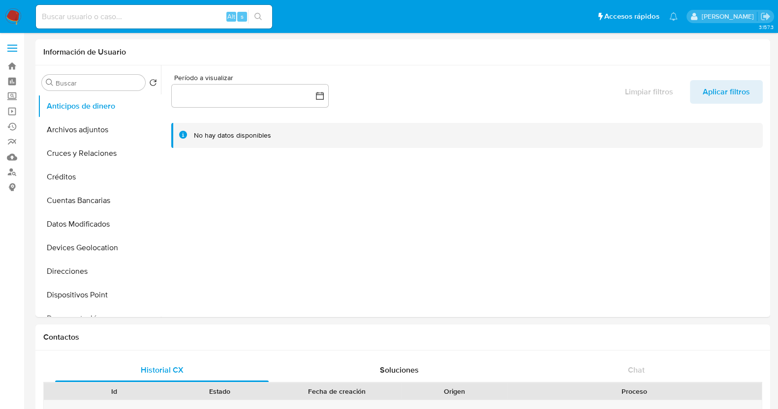
select select "10"
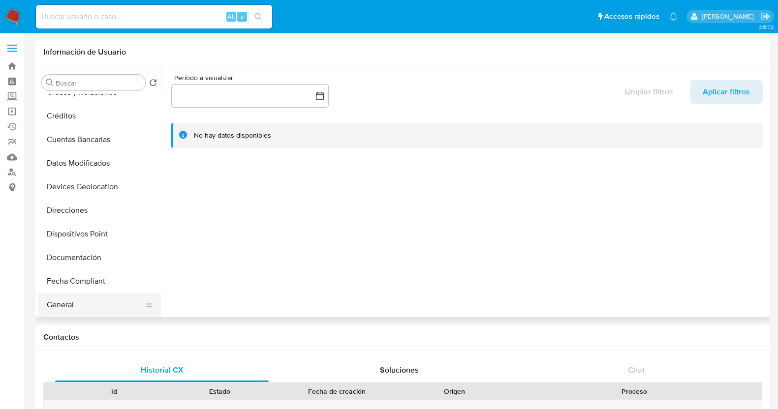
click at [74, 300] on button "General" at bounding box center [95, 305] width 115 height 24
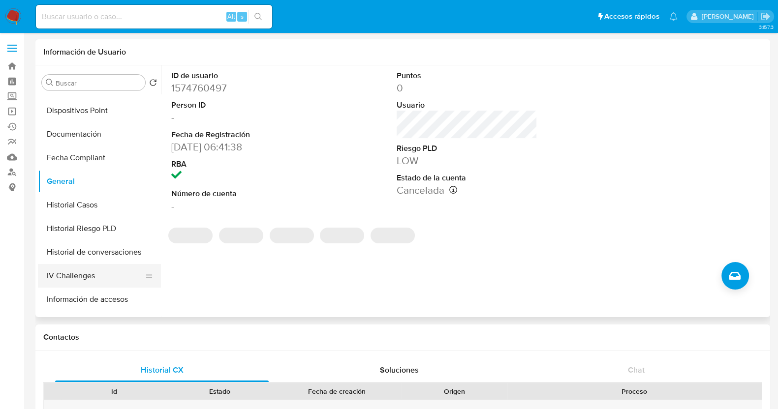
scroll to position [307, 0]
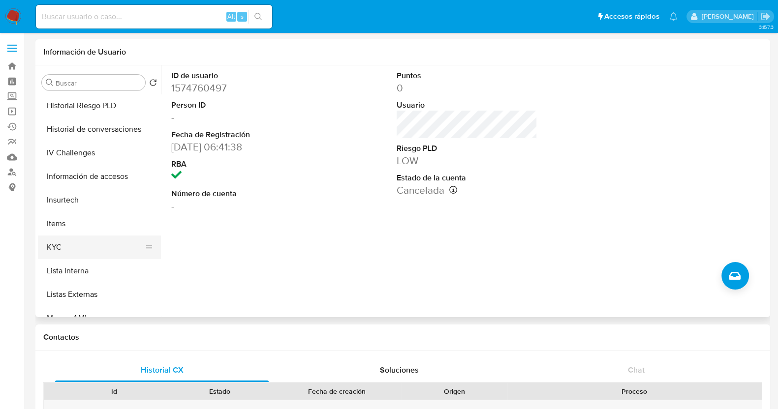
click at [76, 254] on button "KYC" at bounding box center [95, 248] width 115 height 24
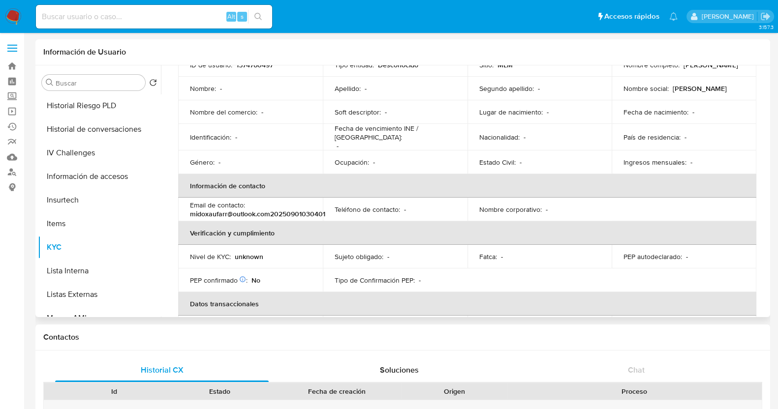
scroll to position [165, 0]
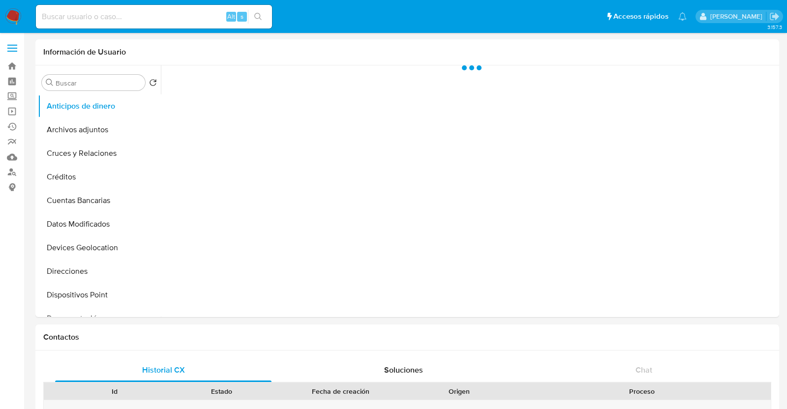
select select "10"
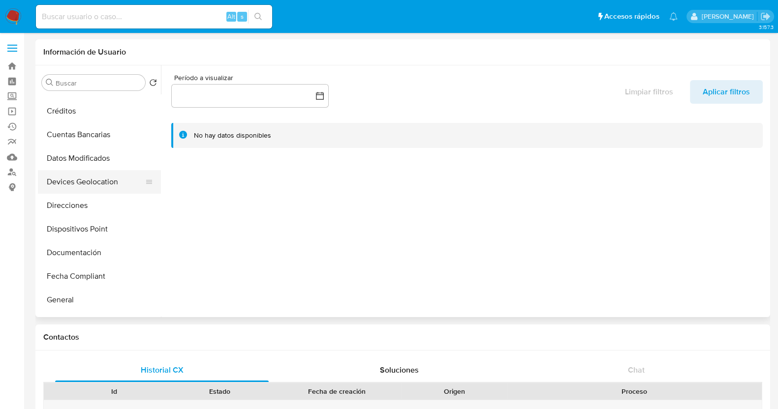
scroll to position [122, 0]
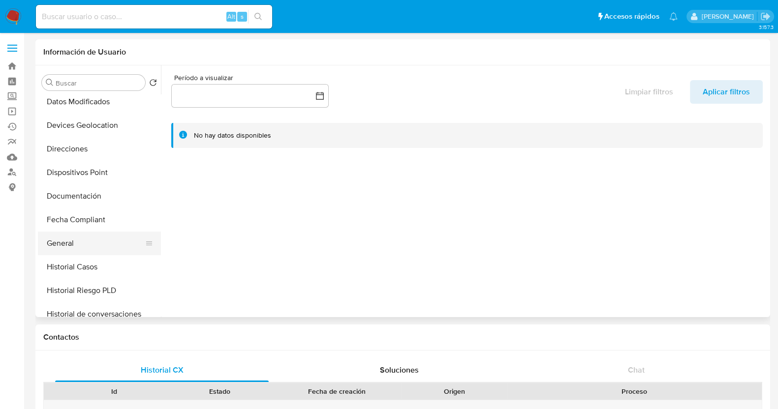
click at [77, 249] on button "General" at bounding box center [95, 244] width 115 height 24
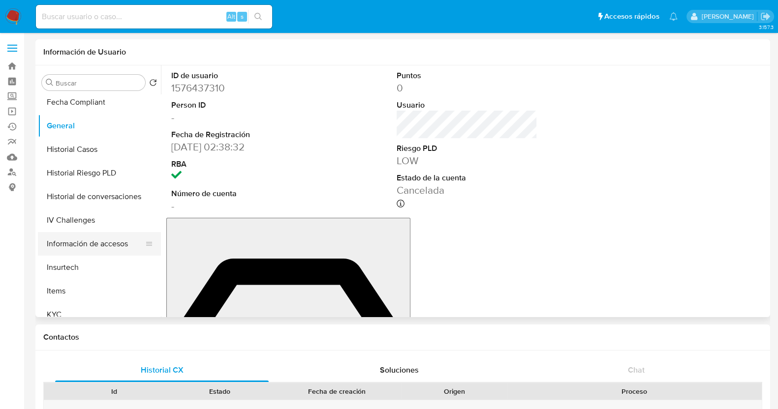
scroll to position [307, 0]
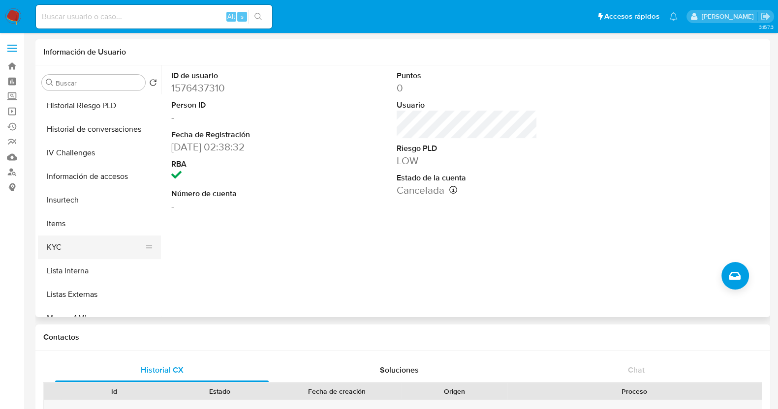
click at [64, 254] on button "KYC" at bounding box center [95, 248] width 115 height 24
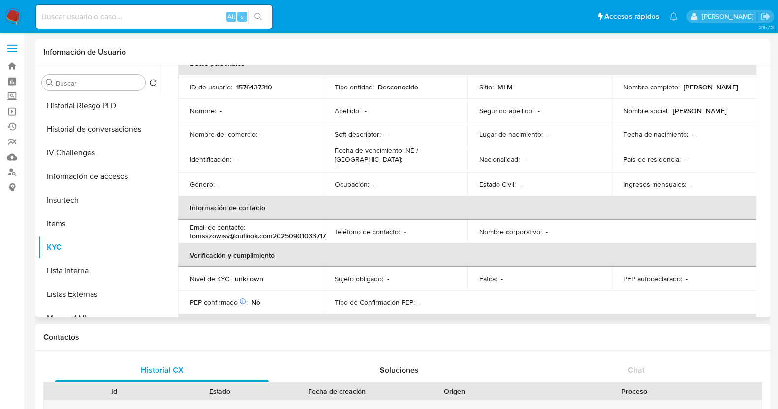
scroll to position [165, 0]
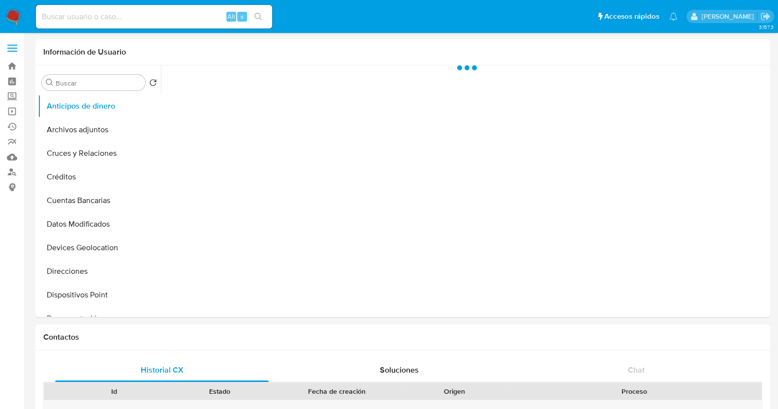
select select "10"
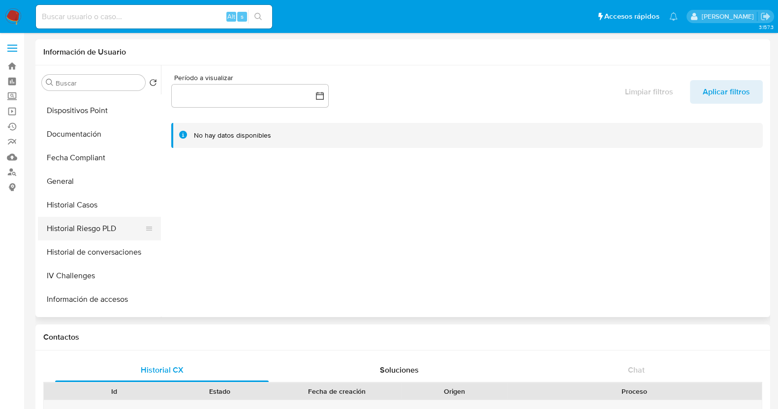
scroll to position [184, 0]
click at [75, 186] on button "General" at bounding box center [95, 182] width 115 height 24
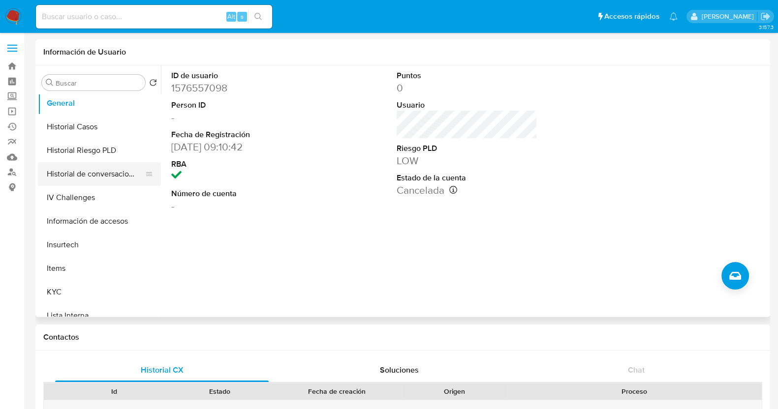
scroll to position [307, 0]
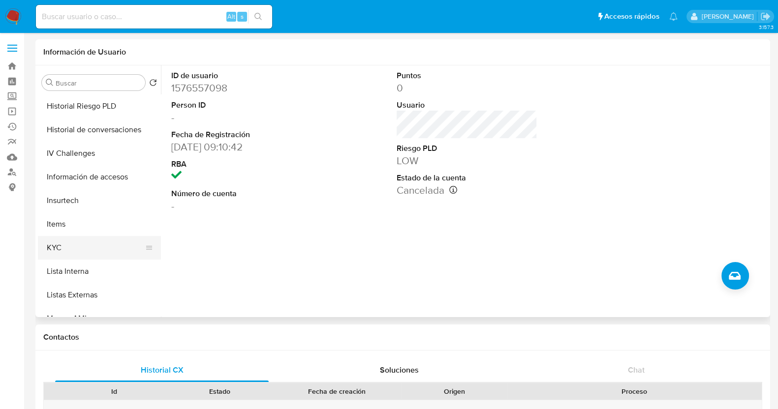
click at [89, 254] on button "KYC" at bounding box center [95, 248] width 115 height 24
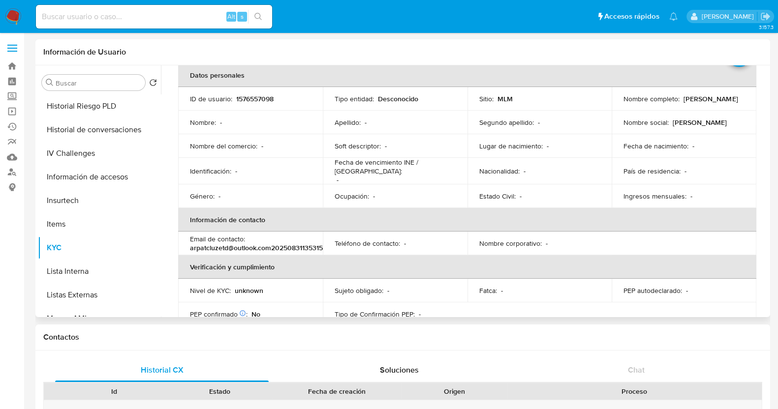
scroll to position [165, 0]
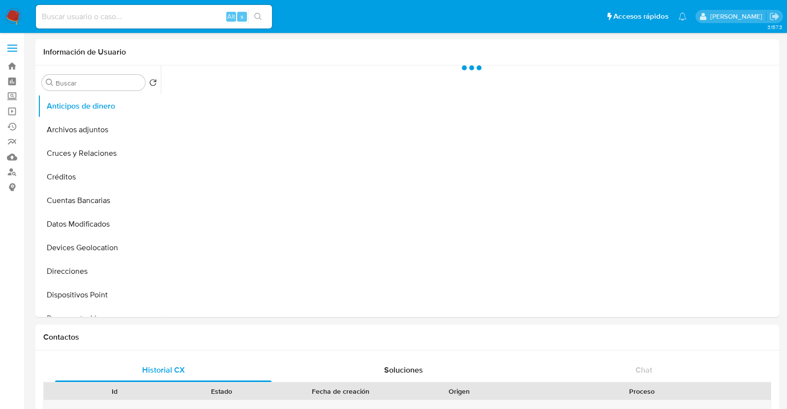
select select "10"
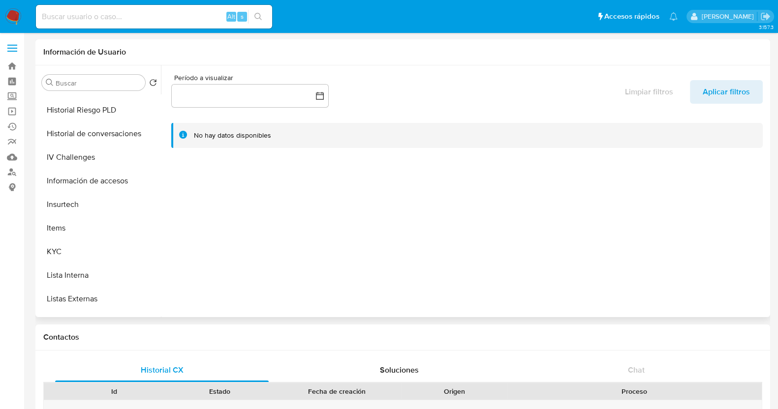
scroll to position [307, 0]
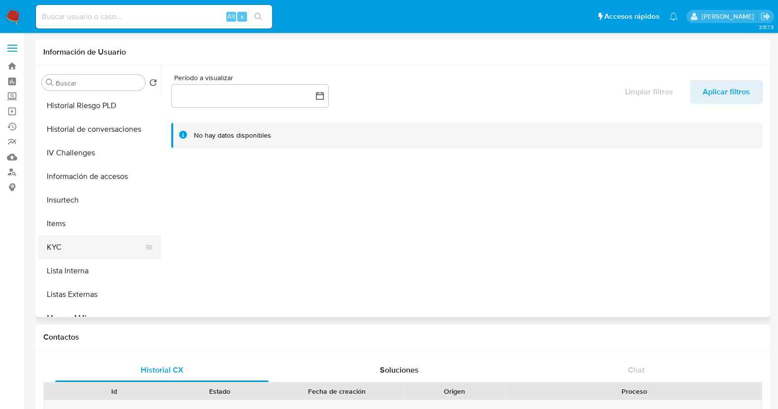
click at [73, 240] on button "KYC" at bounding box center [95, 248] width 115 height 24
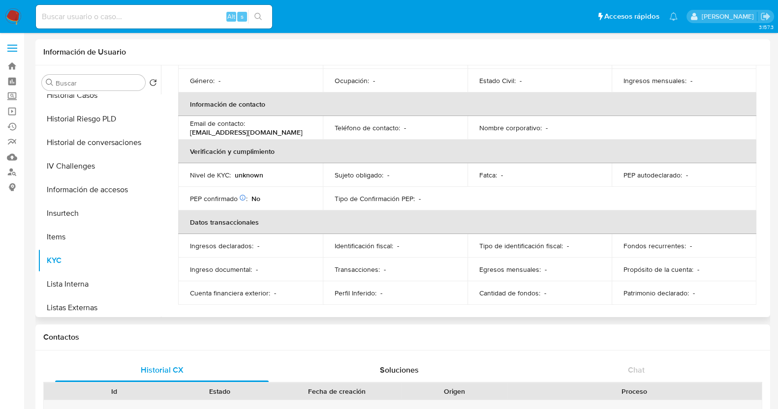
scroll to position [170, 0]
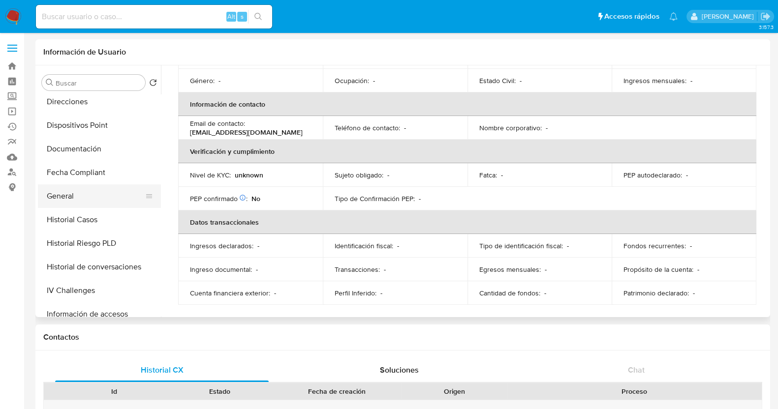
click at [90, 203] on button "General" at bounding box center [95, 196] width 115 height 24
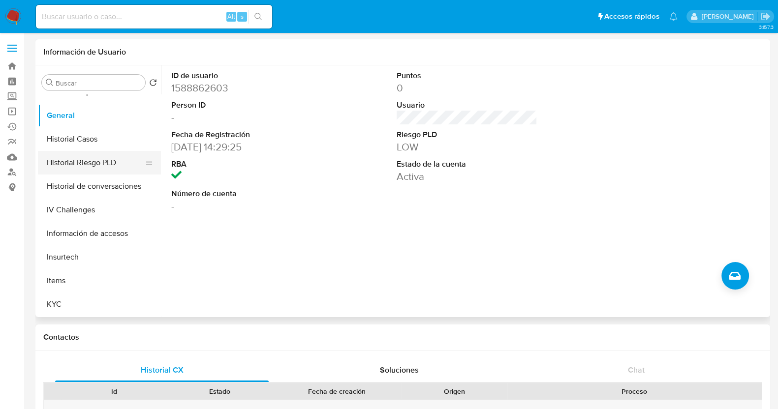
scroll to position [293, 0]
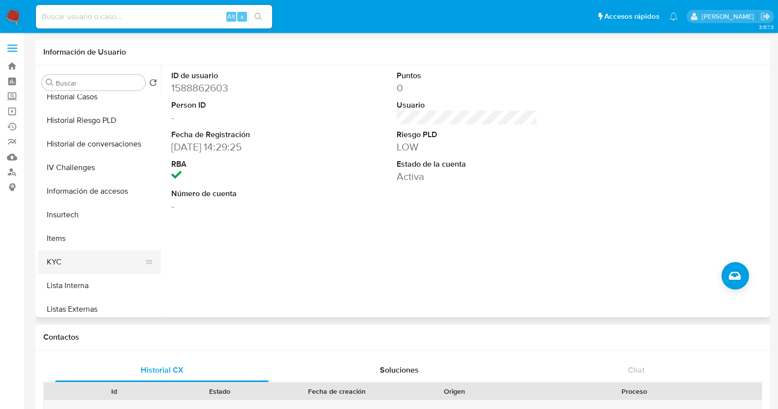
click at [63, 266] on button "KYC" at bounding box center [95, 262] width 115 height 24
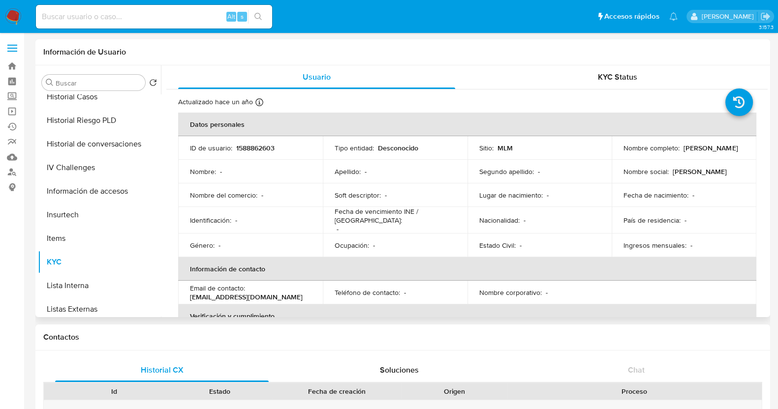
scroll to position [165, 0]
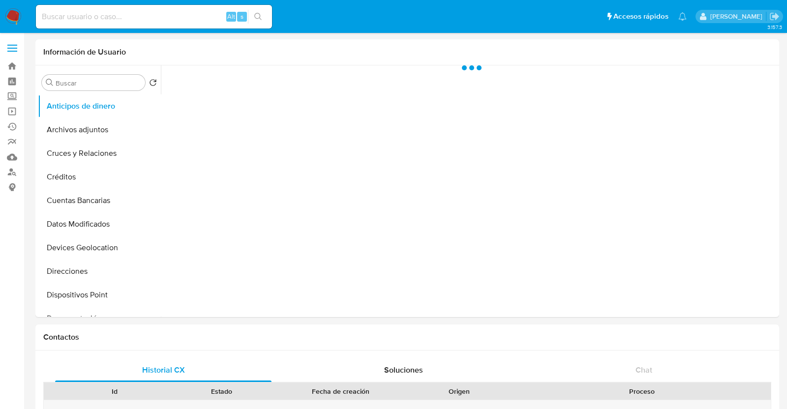
select select "10"
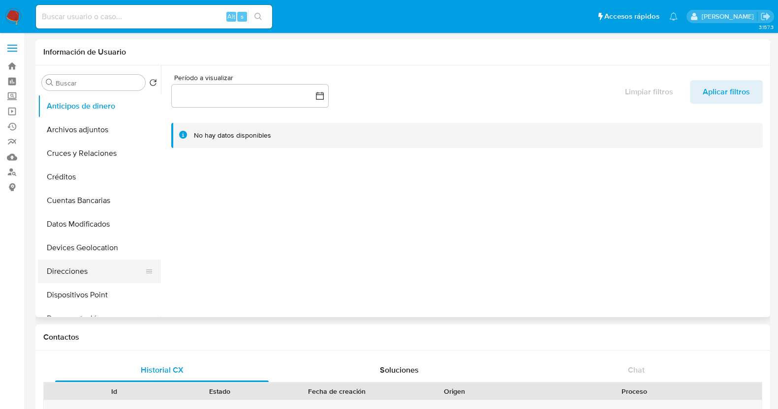
scroll to position [184, 0]
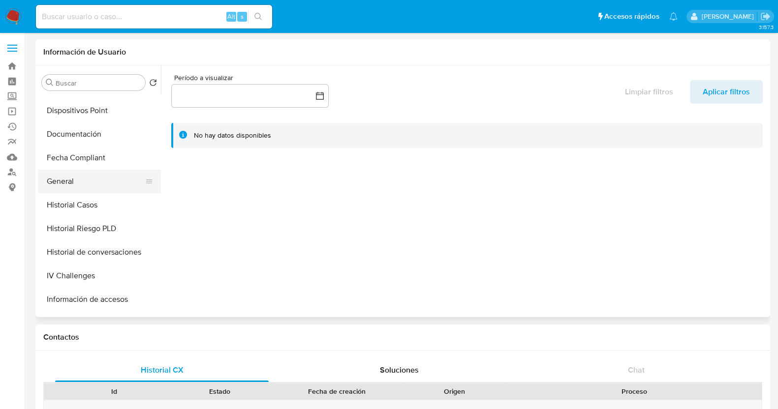
click at [58, 184] on button "General" at bounding box center [95, 182] width 115 height 24
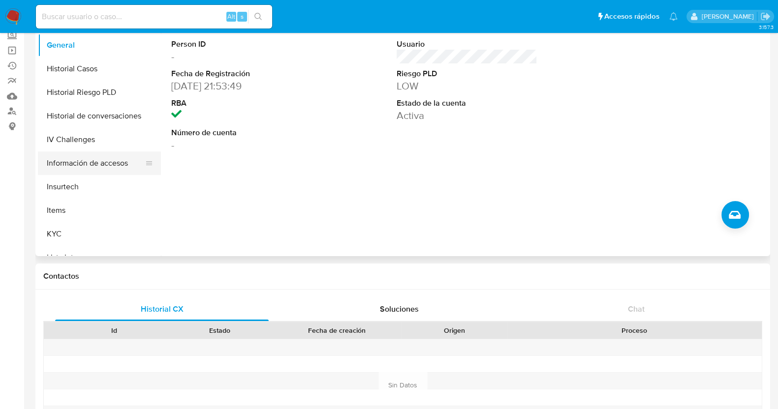
scroll to position [369, 0]
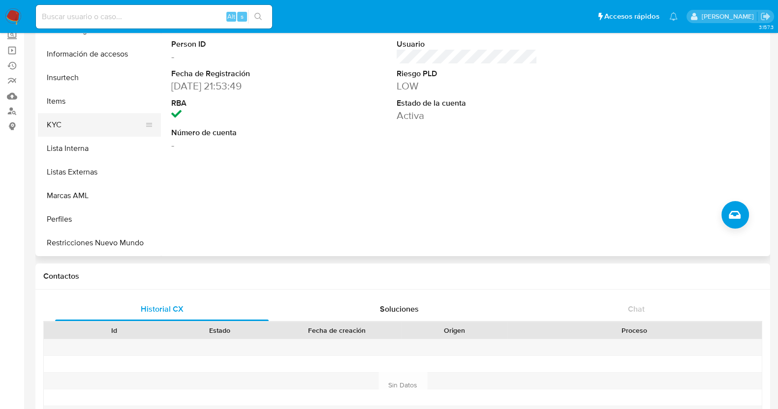
click at [54, 132] on button "KYC" at bounding box center [95, 125] width 115 height 24
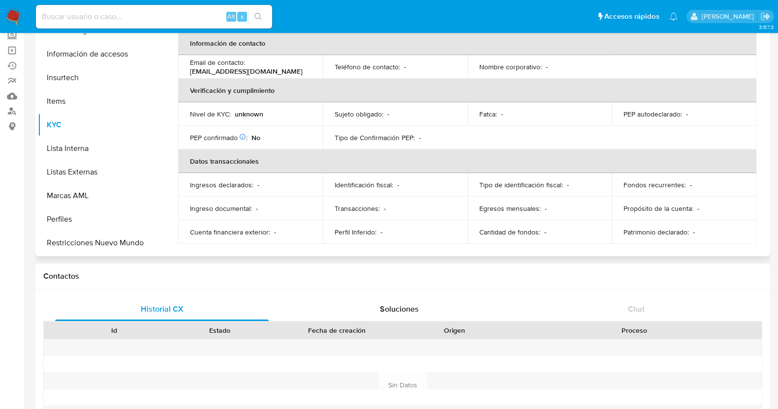
scroll to position [165, 0]
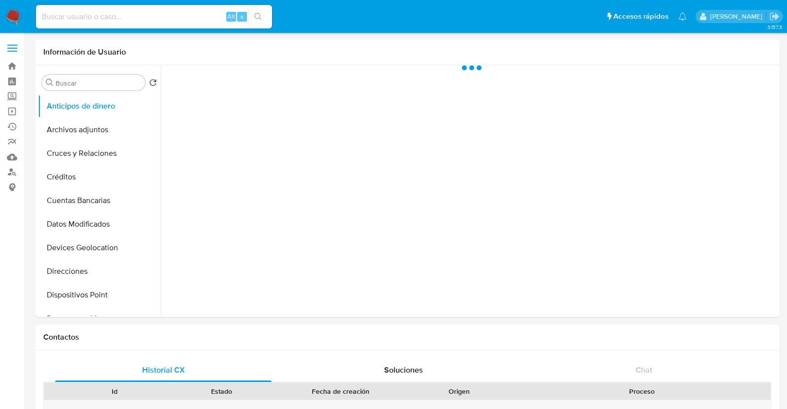
select select "10"
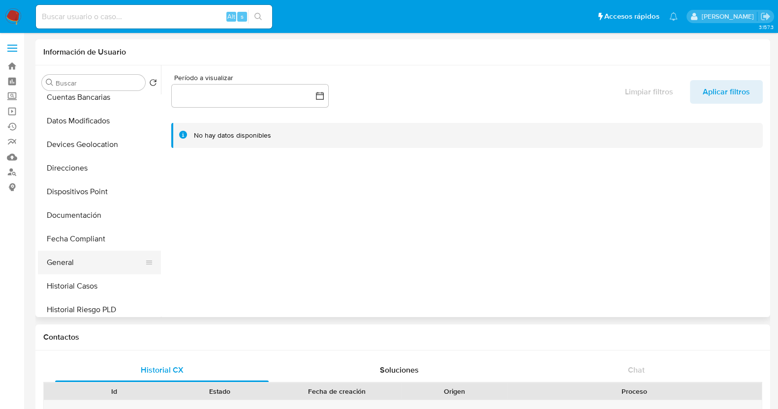
scroll to position [122, 0]
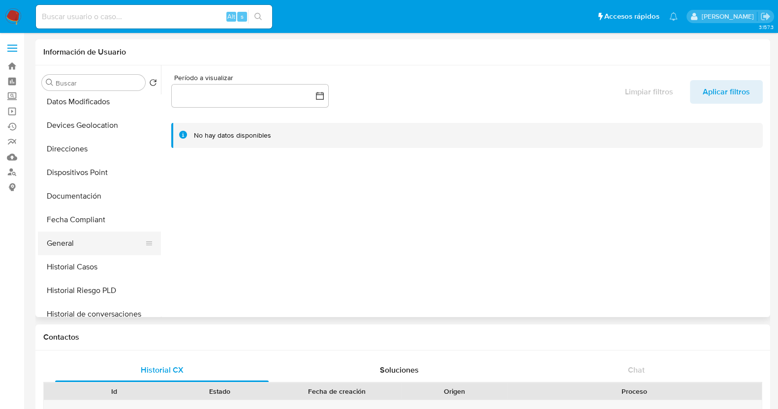
click at [75, 245] on button "General" at bounding box center [95, 244] width 115 height 24
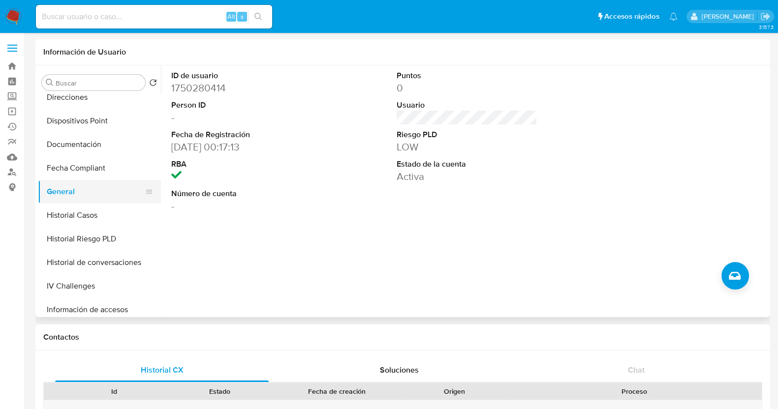
scroll to position [245, 0]
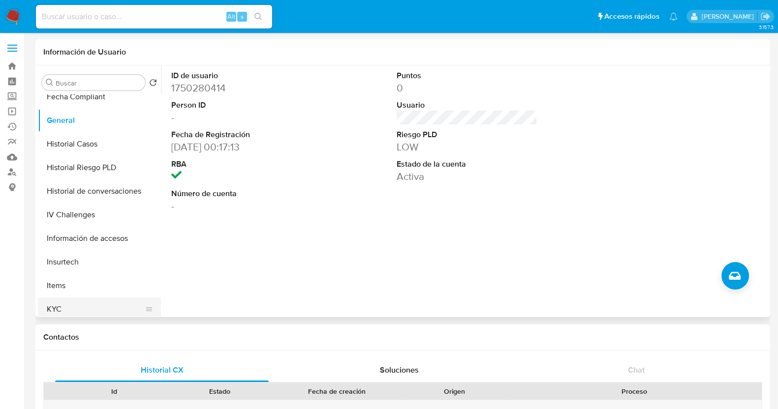
click at [75, 307] on button "KYC" at bounding box center [95, 310] width 115 height 24
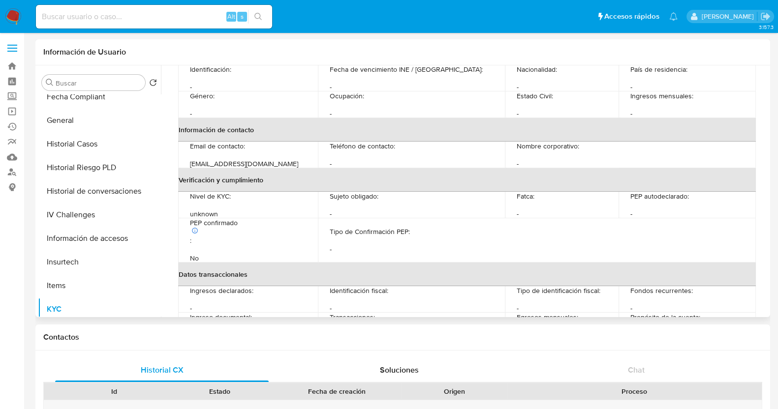
scroll to position [165, 0]
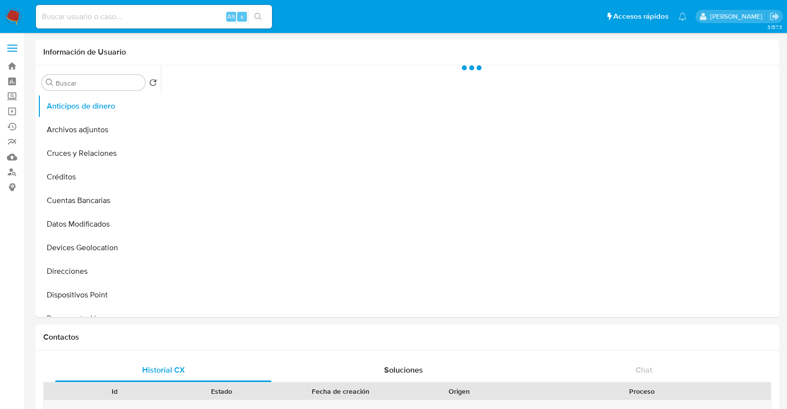
select select "10"
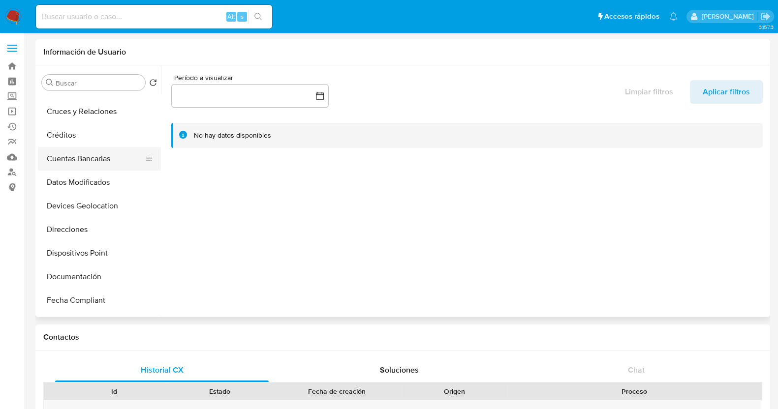
scroll to position [61, 0]
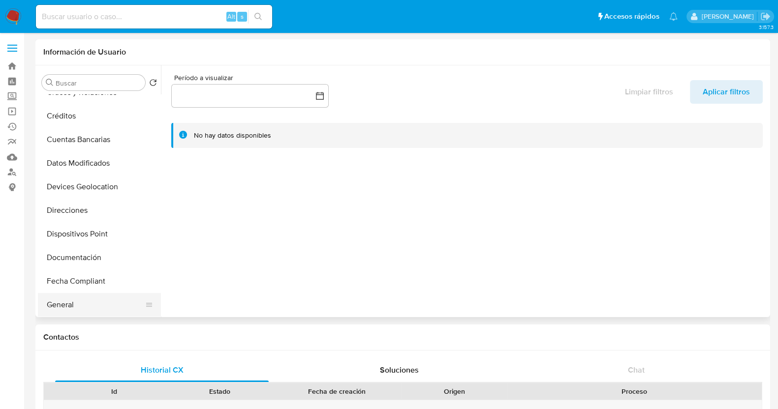
click at [77, 308] on button "General" at bounding box center [95, 305] width 115 height 24
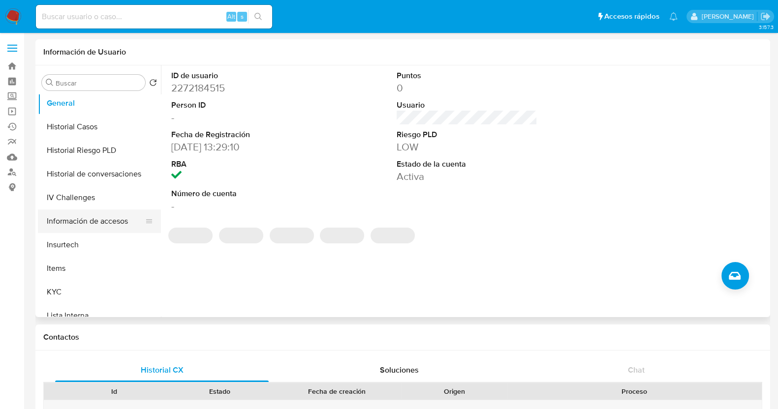
scroll to position [307, 0]
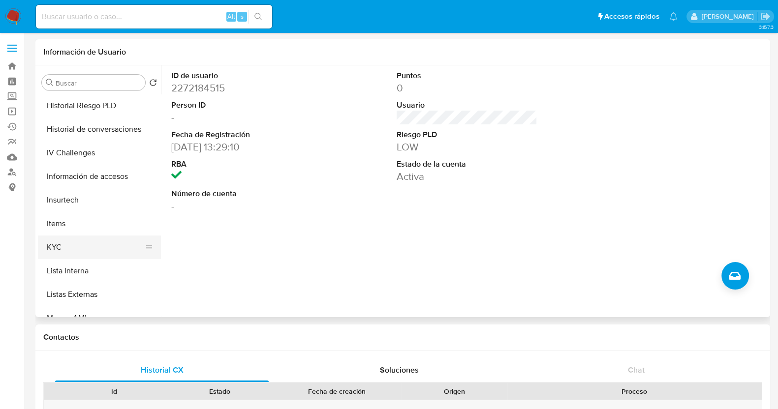
click at [75, 246] on button "KYC" at bounding box center [95, 248] width 115 height 24
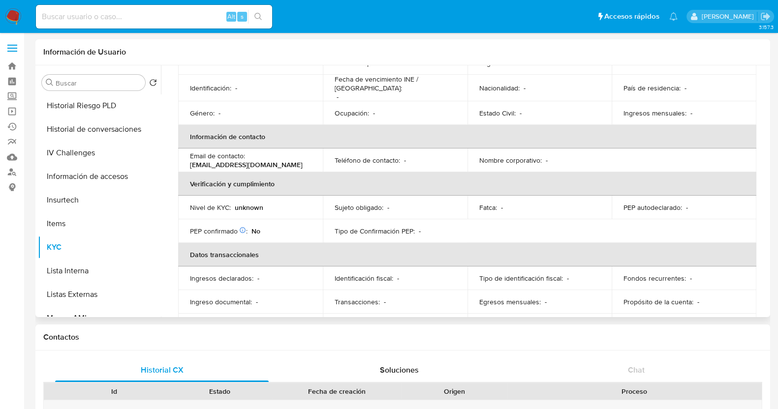
scroll to position [165, 0]
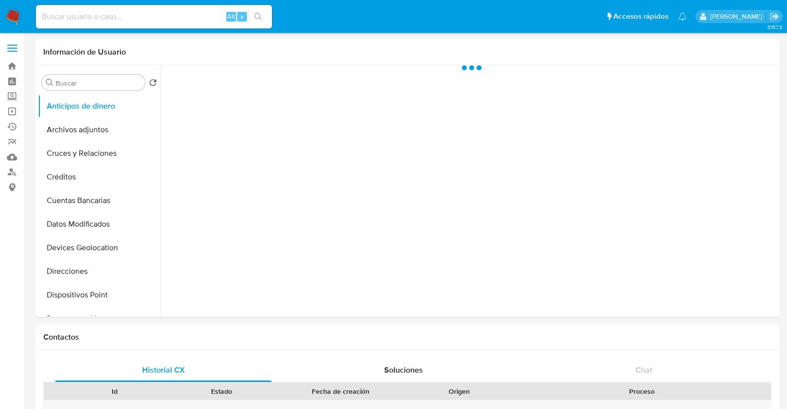
select select "10"
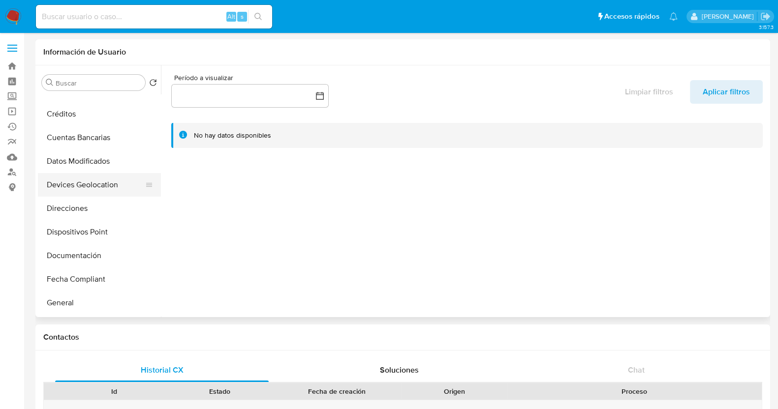
scroll to position [122, 0]
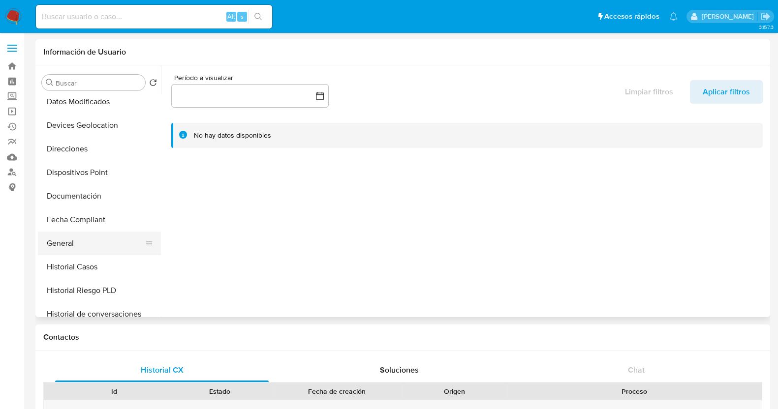
click at [81, 245] on button "General" at bounding box center [95, 244] width 115 height 24
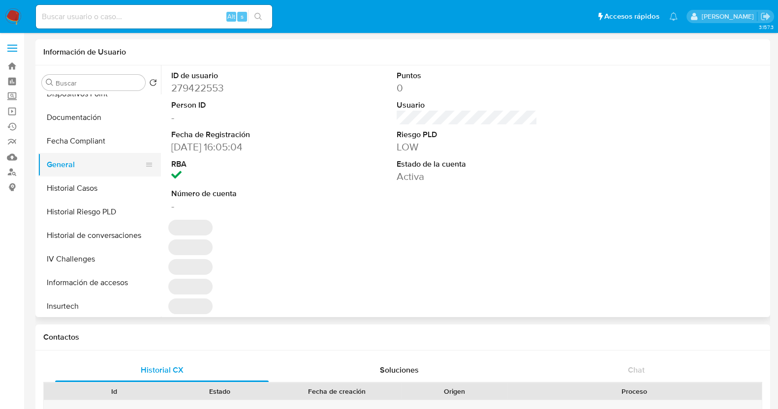
scroll to position [245, 0]
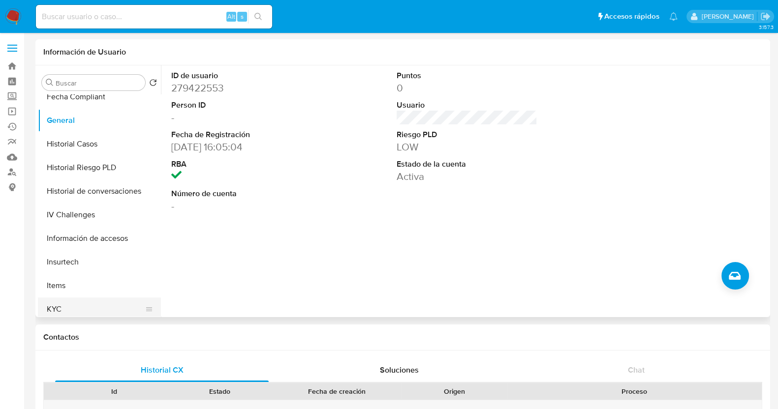
click at [85, 308] on button "KYC" at bounding box center [95, 310] width 115 height 24
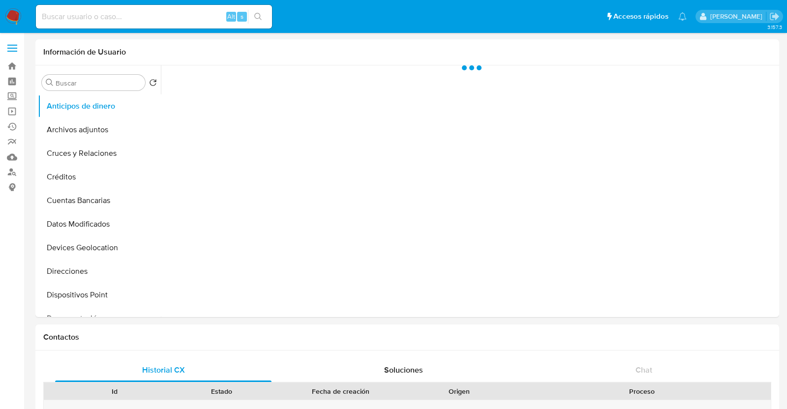
select select "10"
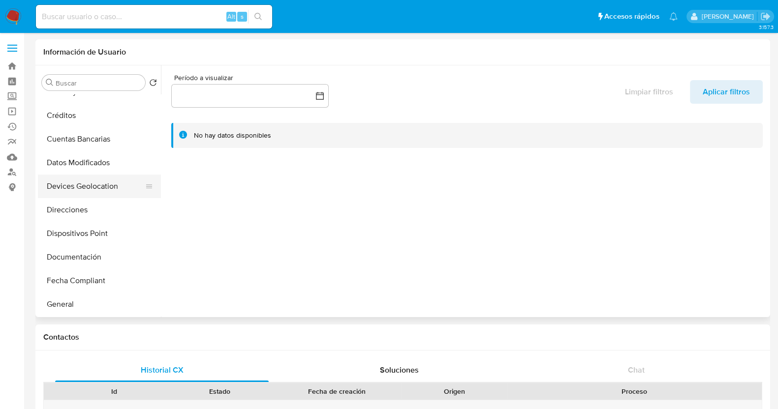
scroll to position [122, 0]
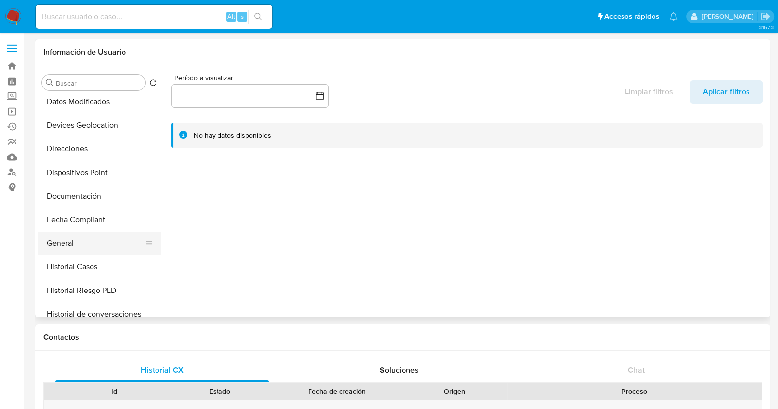
click at [76, 246] on button "General" at bounding box center [95, 244] width 115 height 24
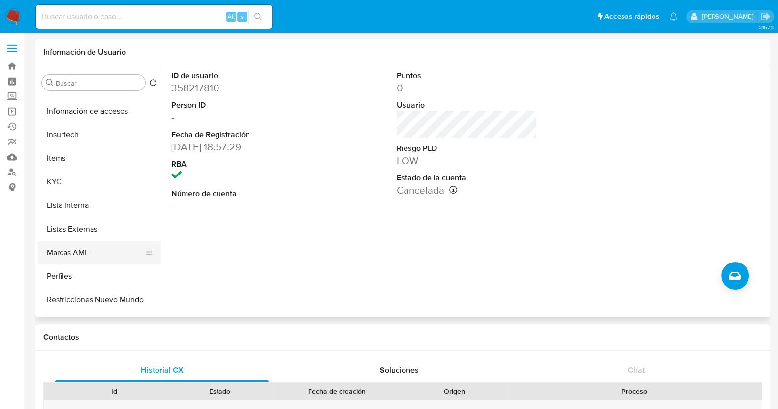
scroll to position [354, 0]
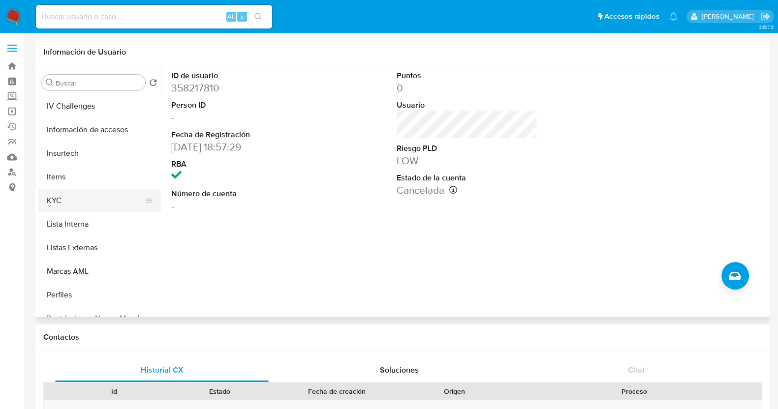
click at [72, 200] on button "KYC" at bounding box center [95, 201] width 115 height 24
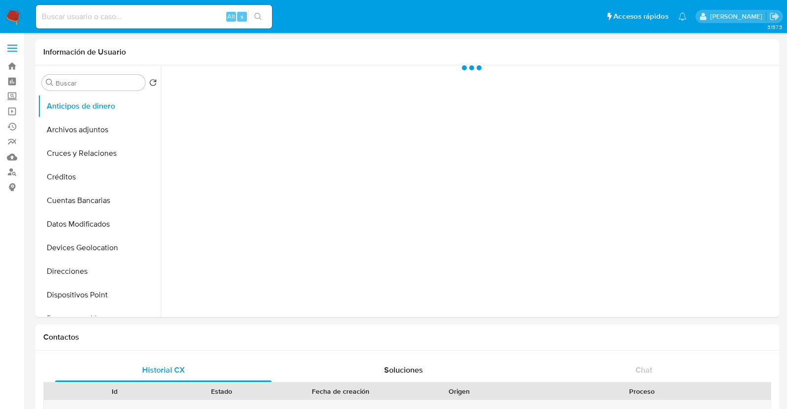
select select "10"
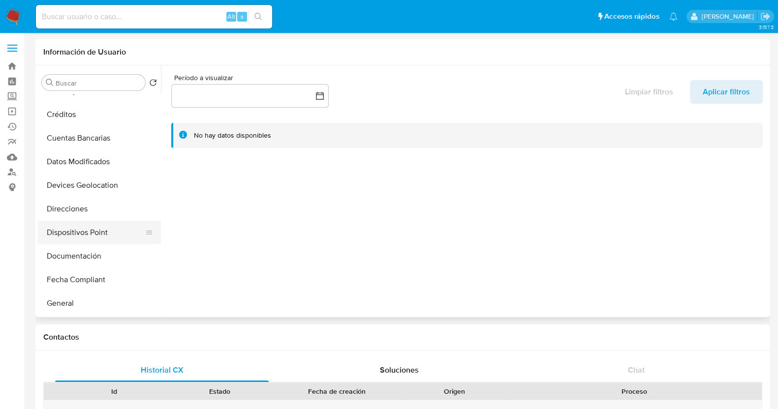
scroll to position [122, 0]
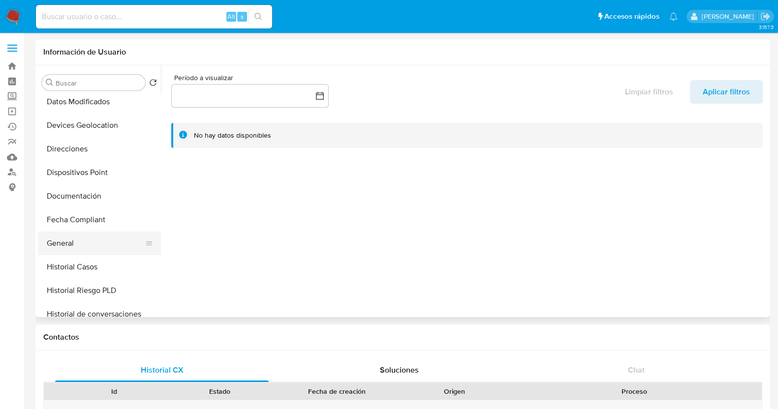
click at [78, 243] on button "General" at bounding box center [95, 244] width 115 height 24
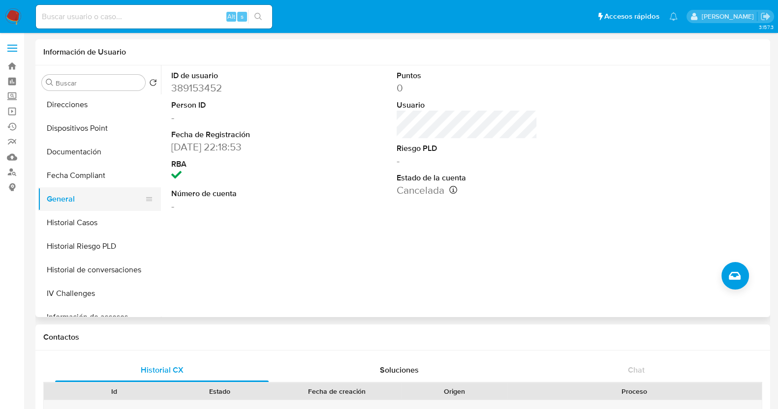
scroll to position [245, 0]
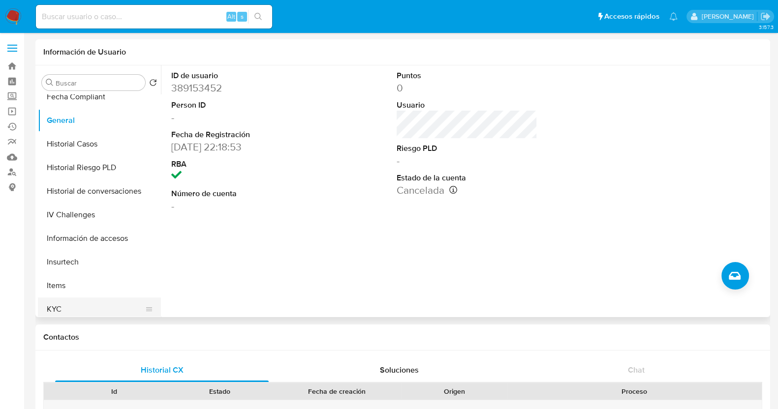
click at [59, 304] on button "KYC" at bounding box center [95, 310] width 115 height 24
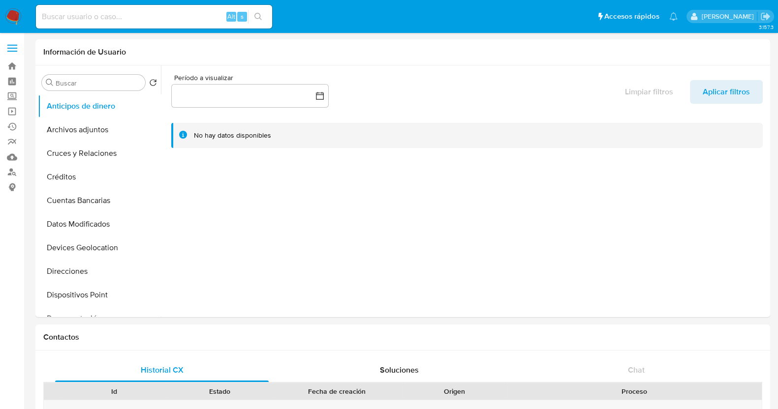
select select "10"
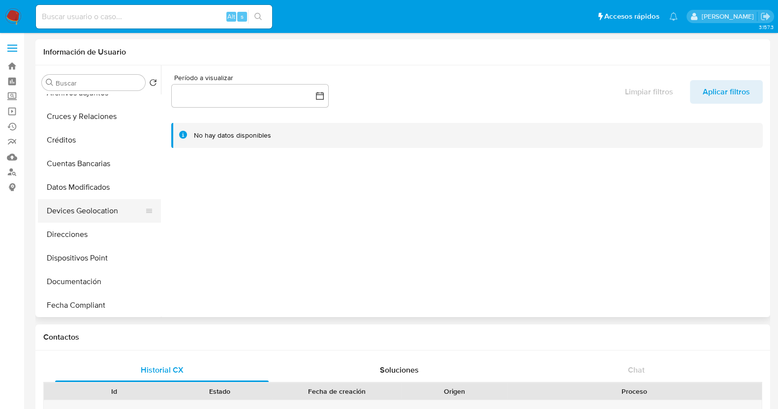
scroll to position [122, 0]
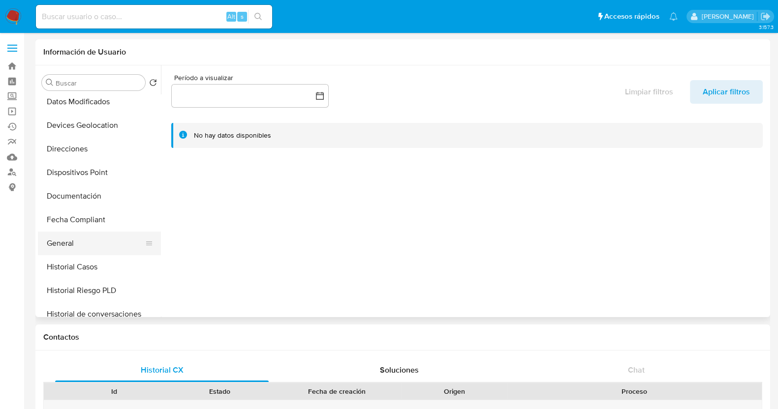
click at [95, 249] on button "General" at bounding box center [95, 244] width 115 height 24
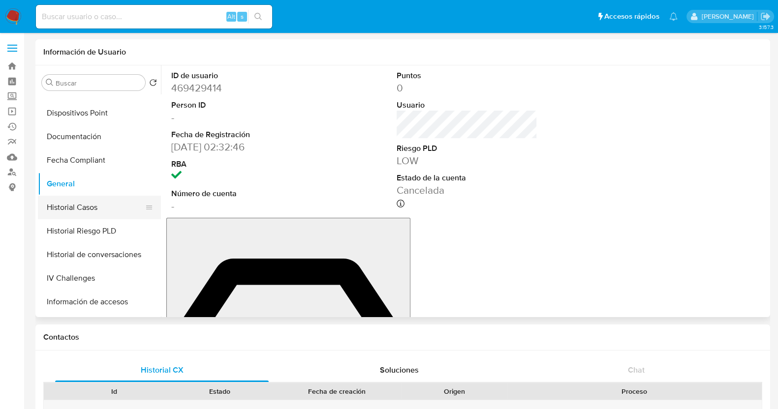
scroll to position [245, 0]
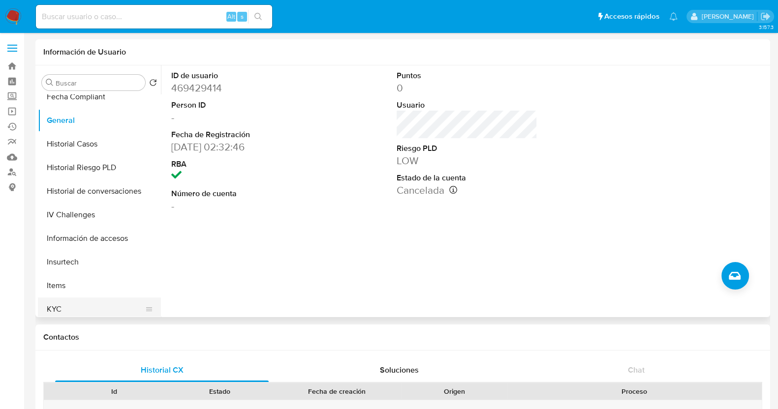
click at [50, 308] on button "KYC" at bounding box center [95, 310] width 115 height 24
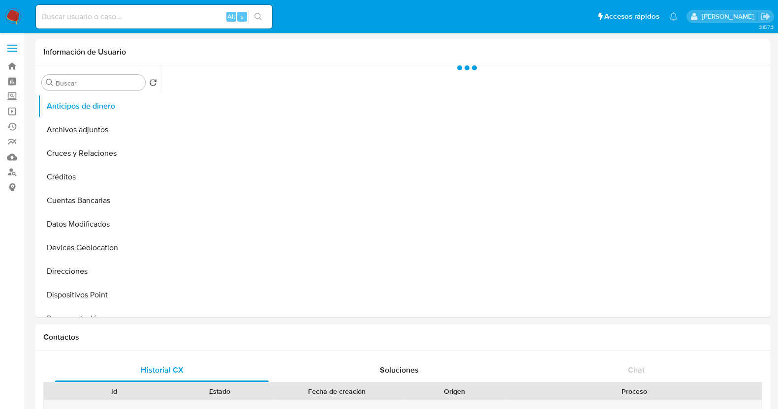
select select "10"
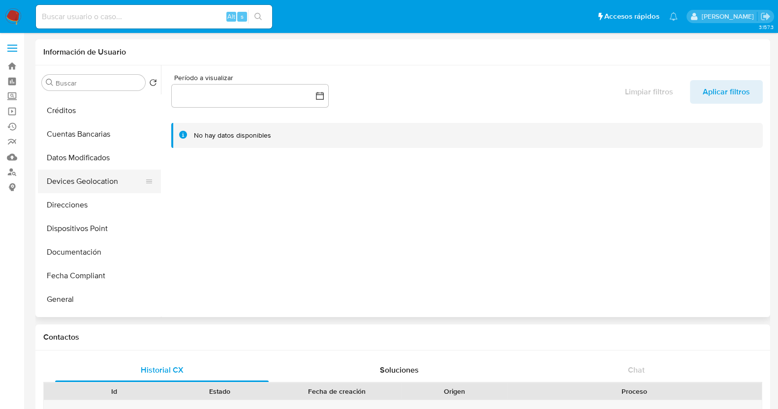
scroll to position [122, 0]
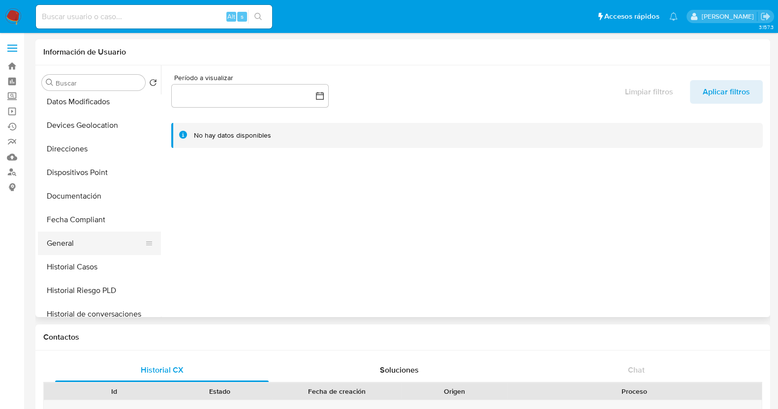
click at [66, 246] on button "General" at bounding box center [95, 244] width 115 height 24
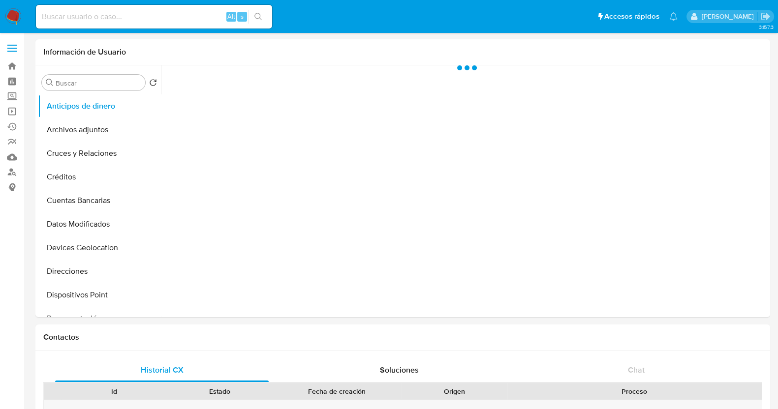
select select "10"
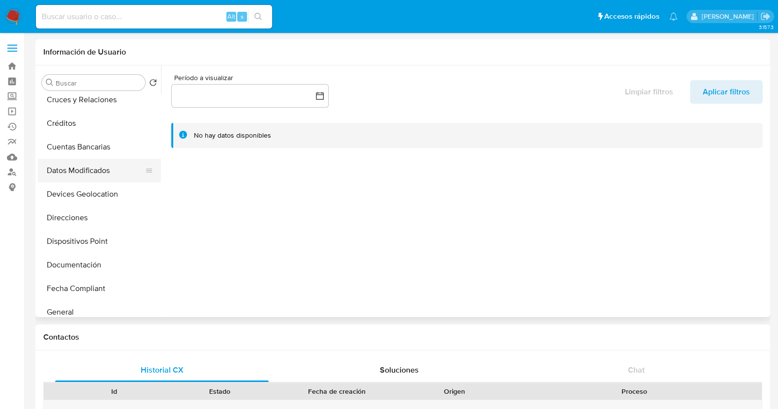
scroll to position [122, 0]
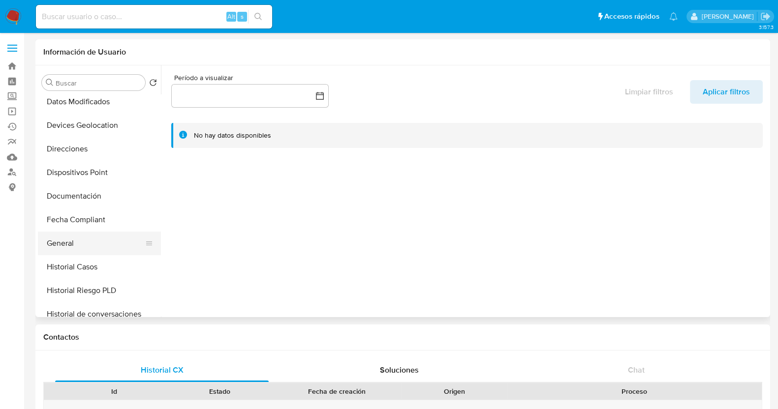
click at [66, 249] on button "General" at bounding box center [95, 244] width 115 height 24
